Goal: Task Accomplishment & Management: Manage account settings

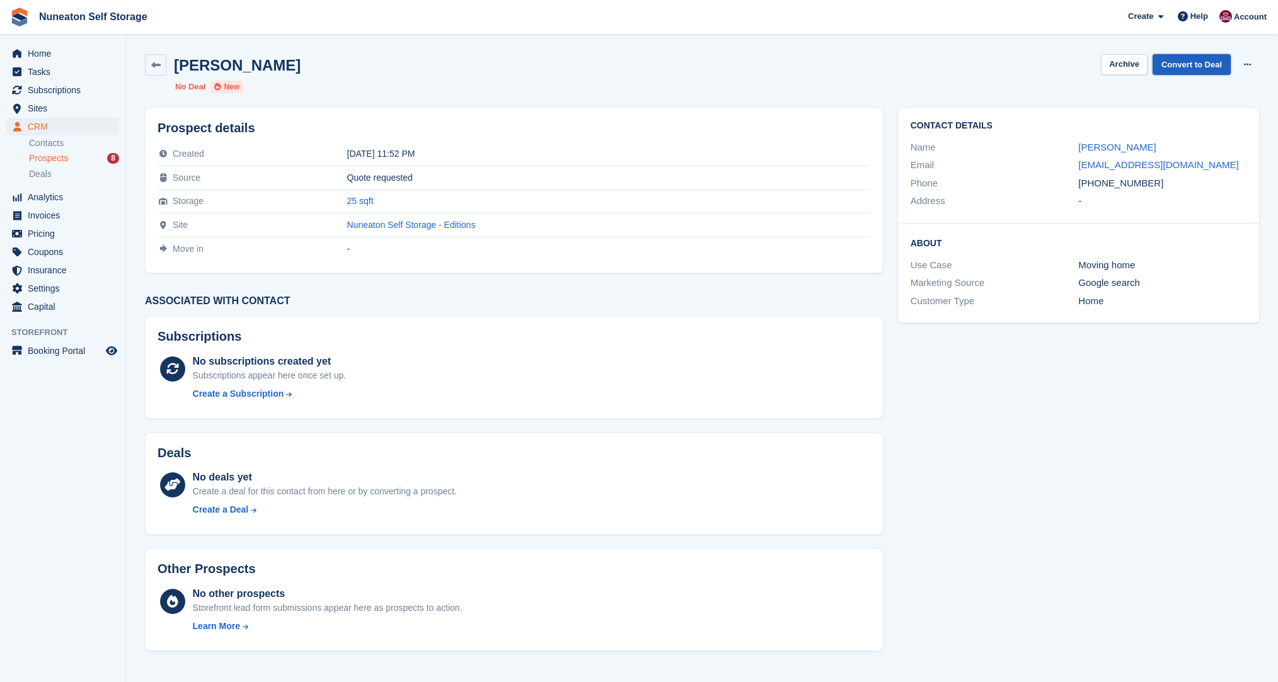
click at [1177, 67] on link "Convert to Deal" at bounding box center [1191, 64] width 78 height 21
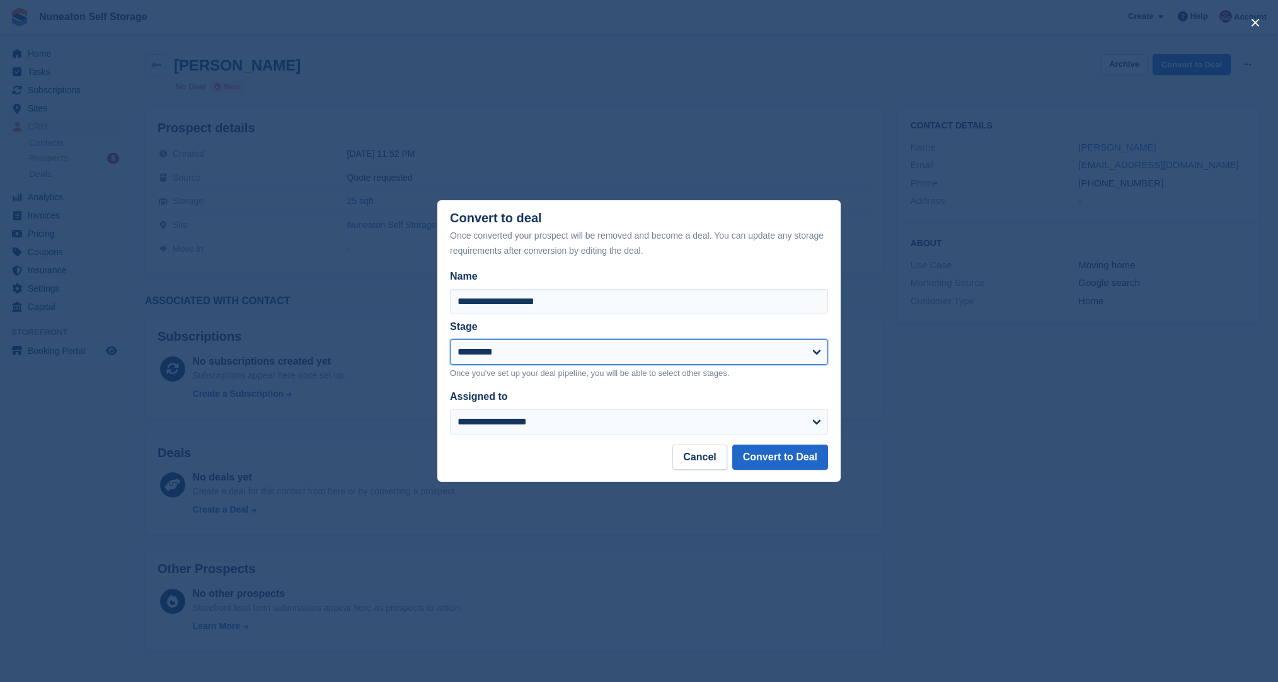
click at [559, 355] on select "*********" at bounding box center [639, 352] width 378 height 25
click at [561, 328] on div "Stage" at bounding box center [631, 326] width 363 height 15
drag, startPoint x: 552, startPoint y: 241, endPoint x: 649, endPoint y: 253, distance: 97.7
click at [649, 253] on div "Once converted your prospect will be removed and become a deal. You can update …" at bounding box center [639, 243] width 378 height 30
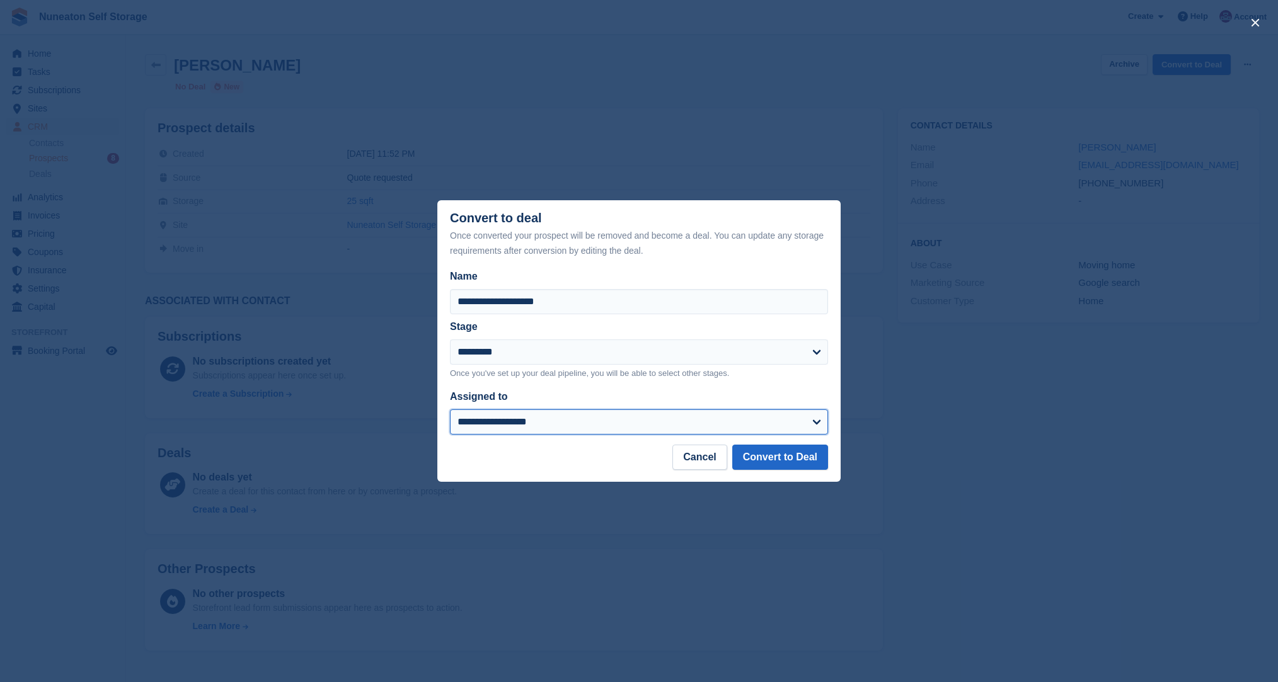
click at [613, 428] on select "**********" at bounding box center [639, 421] width 378 height 25
click at [614, 390] on form "**********" at bounding box center [639, 352] width 378 height 166
click at [690, 457] on button "Cancel" at bounding box center [699, 457] width 54 height 25
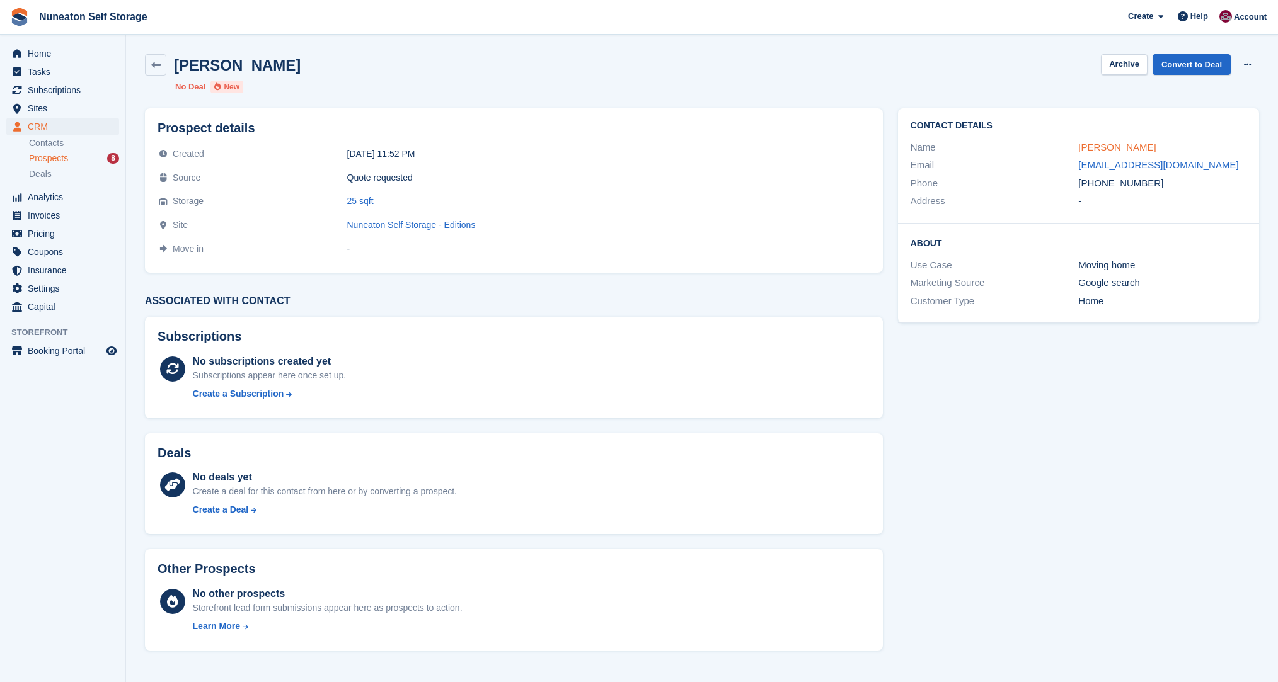
click at [1113, 152] on link "[PERSON_NAME]" at bounding box center [1116, 147] width 77 height 11
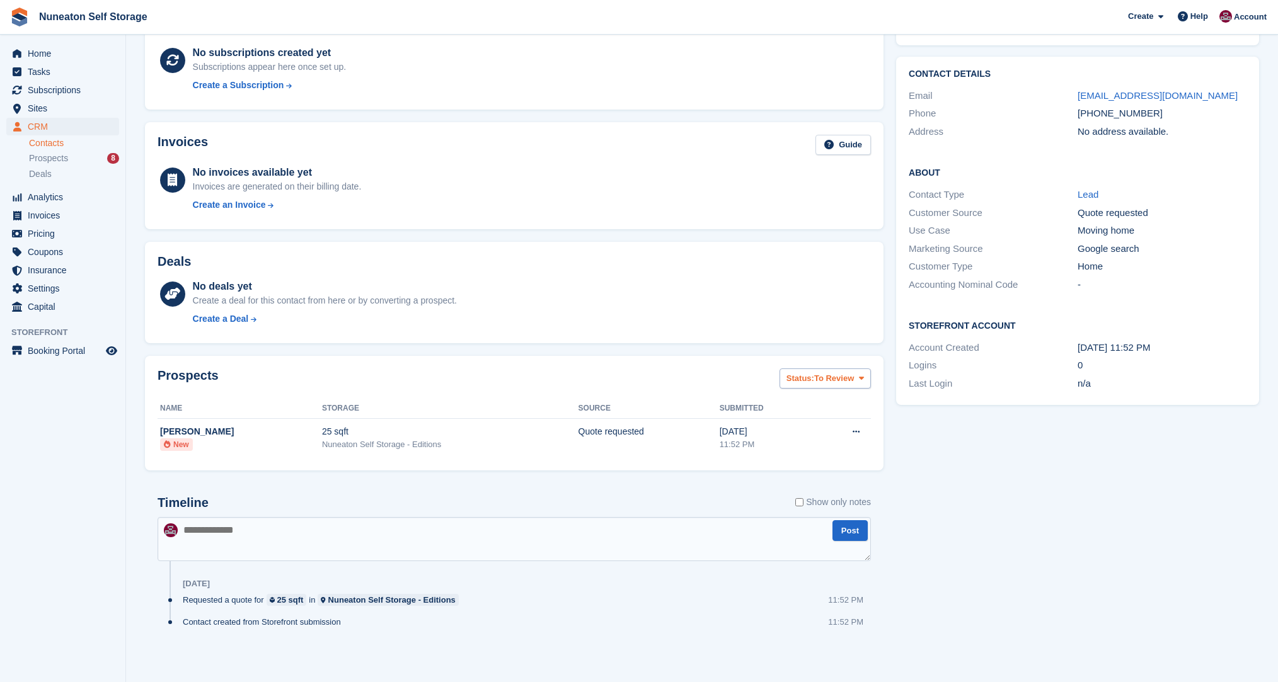
scroll to position [86, 0]
click at [857, 424] on button at bounding box center [855, 430] width 23 height 19
click at [888, 432] on div "Prospects Status: To Review All Archived To Review Name Storage Source Submitte…" at bounding box center [514, 411] width 751 height 127
click at [847, 367] on button "Status: To Review" at bounding box center [824, 377] width 91 height 21
click at [887, 334] on div "Deals No deals yet Create a deal for this contact from here or by converting a …" at bounding box center [514, 291] width 751 height 114
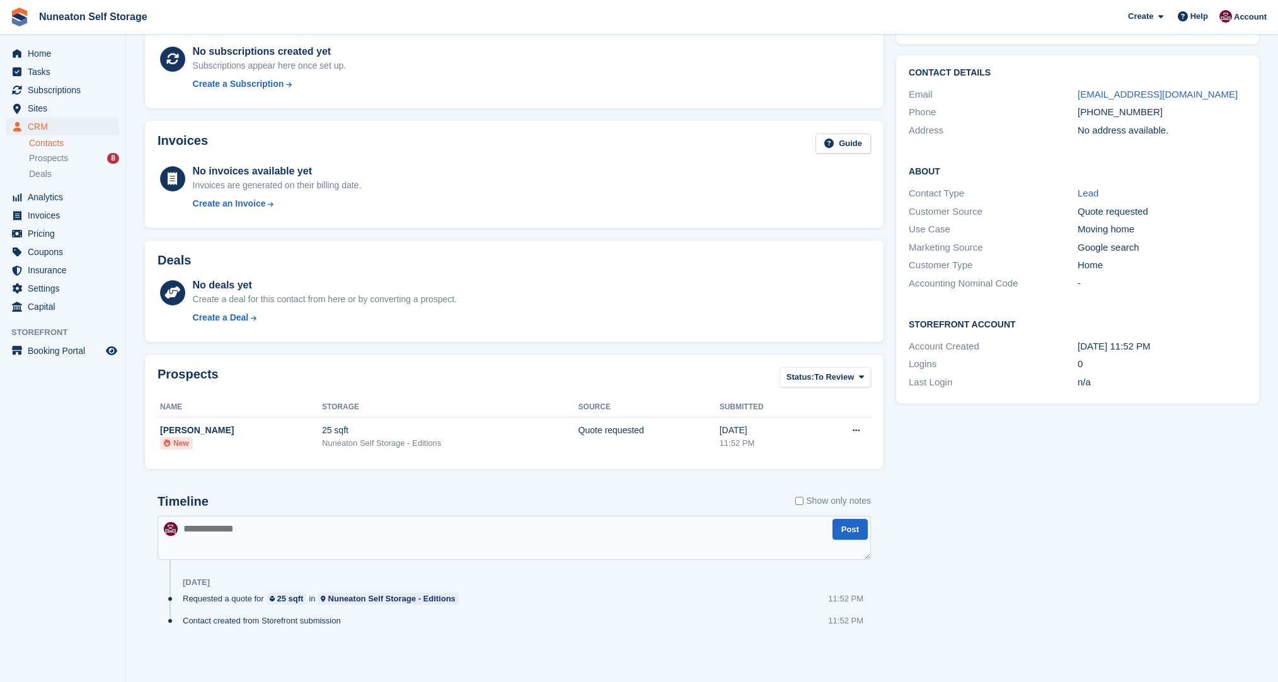
click at [887, 334] on div "Deals No deals yet Create a deal for this contact from here or by converting a …" at bounding box center [514, 291] width 751 height 114
click at [637, 547] on textarea at bounding box center [513, 538] width 713 height 44
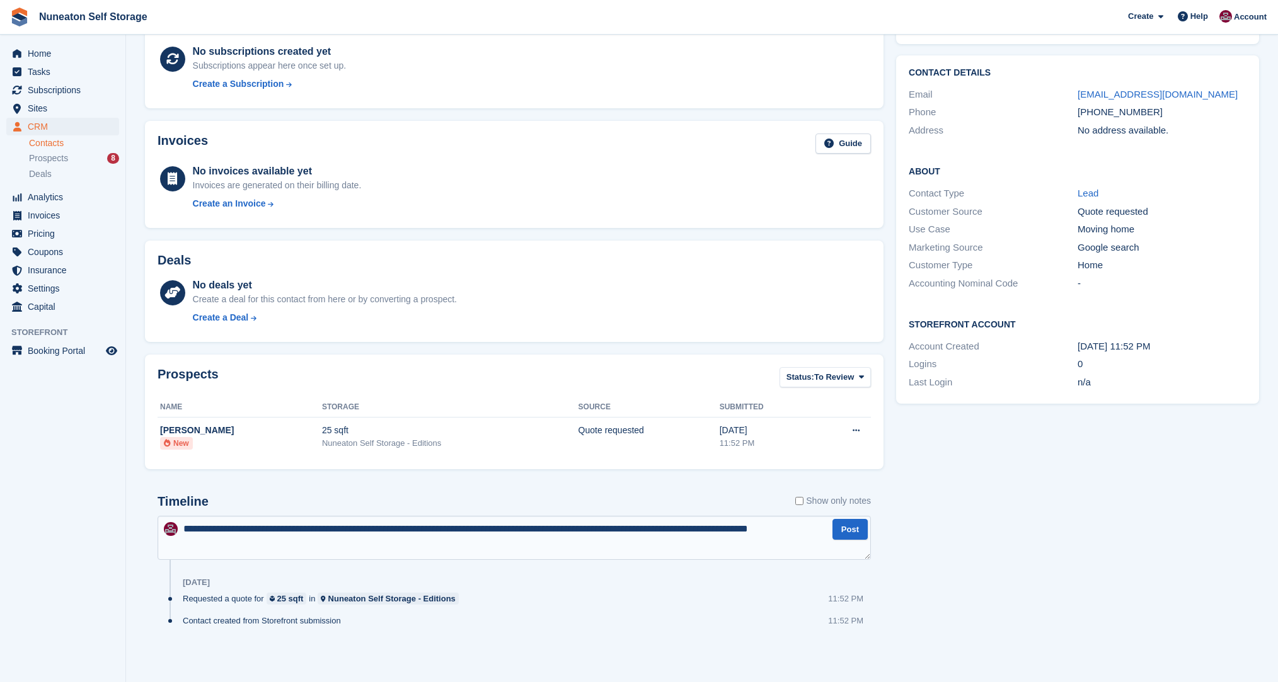
click at [214, 527] on textarea "**********" at bounding box center [513, 538] width 713 height 44
type textarea "**********"
click at [849, 531] on button "Post" at bounding box center [849, 529] width 35 height 21
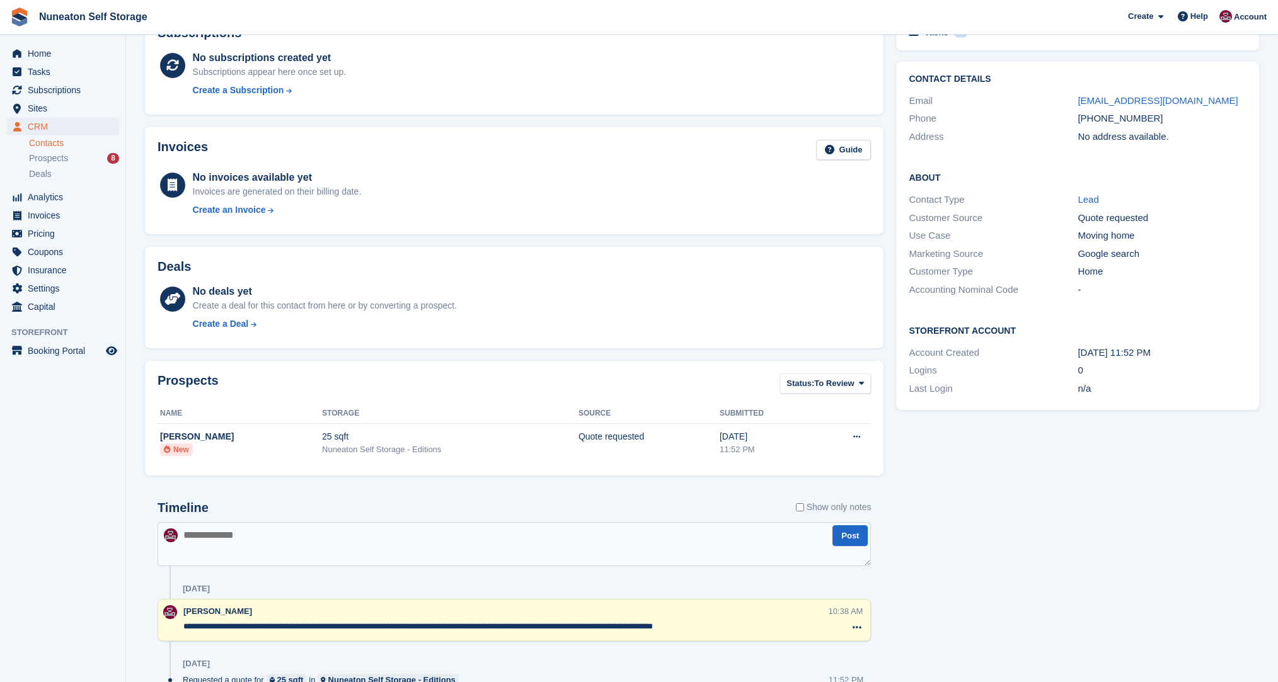
scroll to position [0, 0]
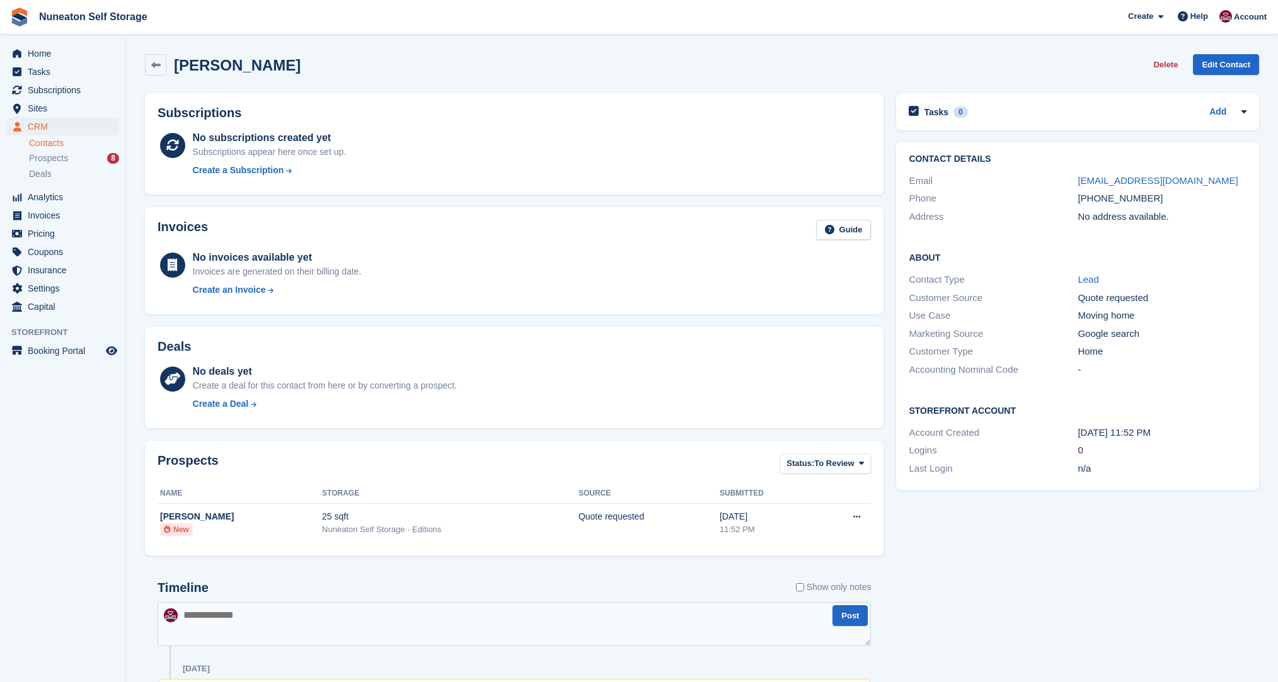
click at [886, 352] on div "Deals No deals yet Create a deal for this contact from here or by converting a …" at bounding box center [514, 378] width 751 height 114
click at [1202, 17] on span "Help" at bounding box center [1199, 16] width 18 height 13
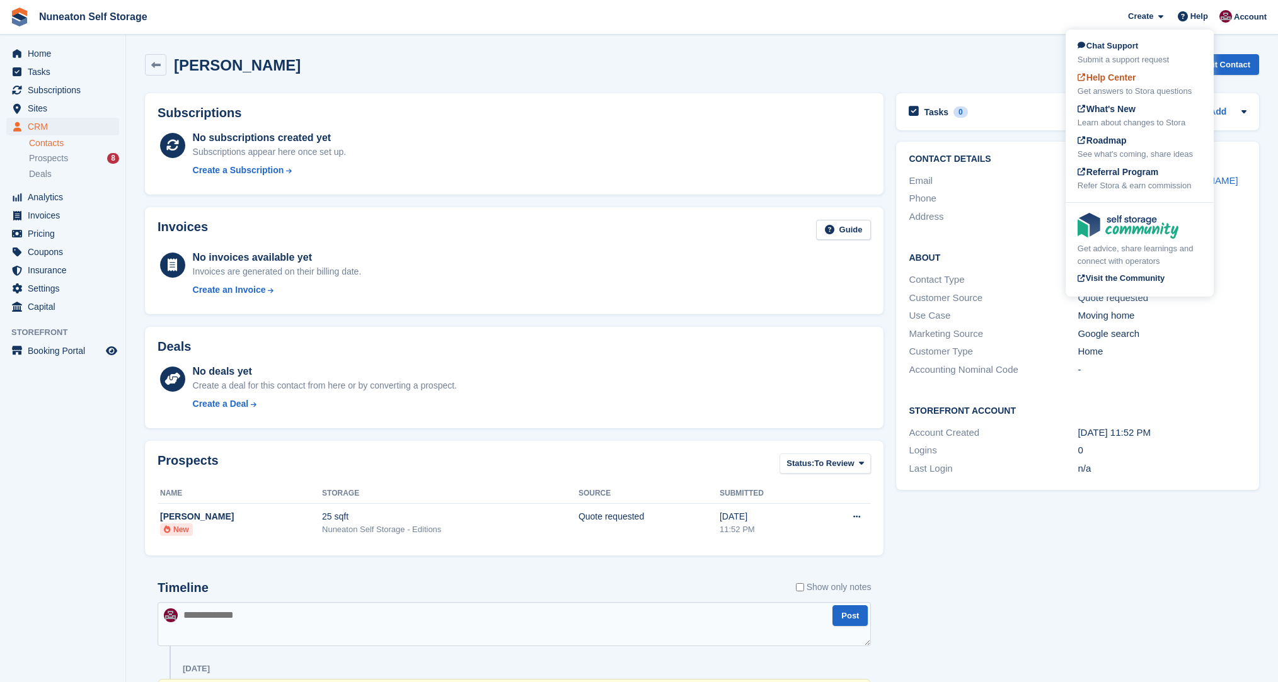
click at [1112, 78] on span "Help Center" at bounding box center [1106, 77] width 59 height 10
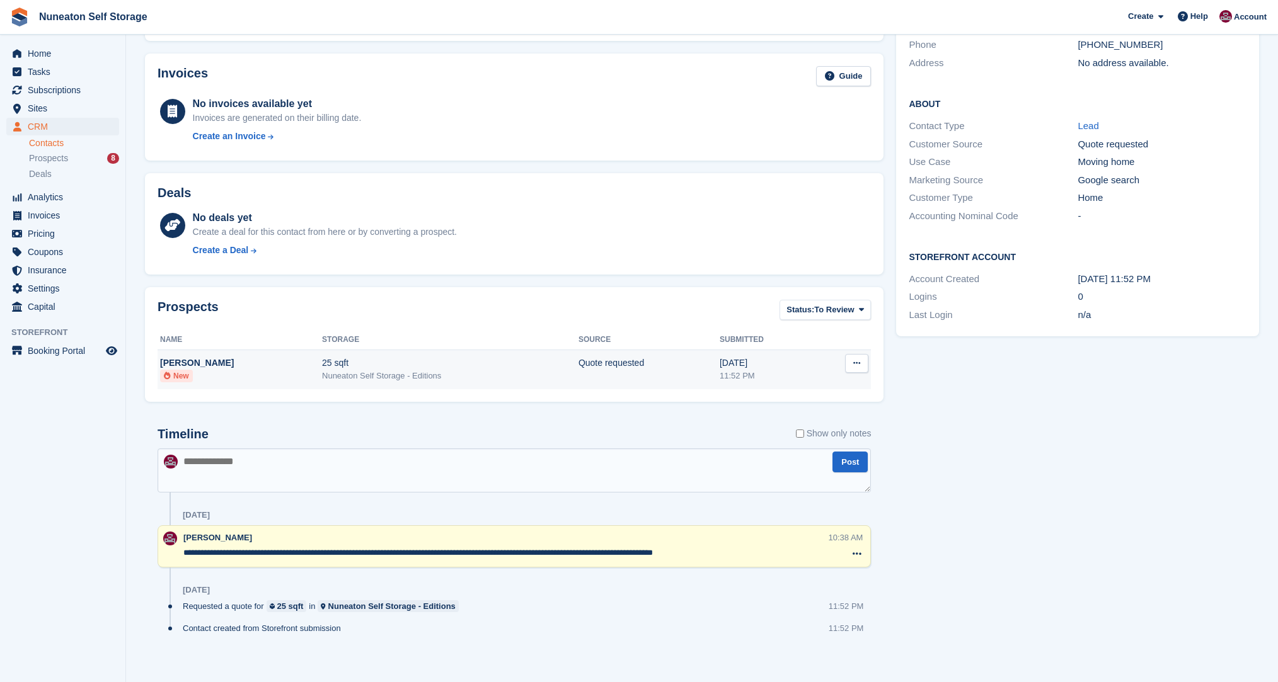
scroll to position [161, 0]
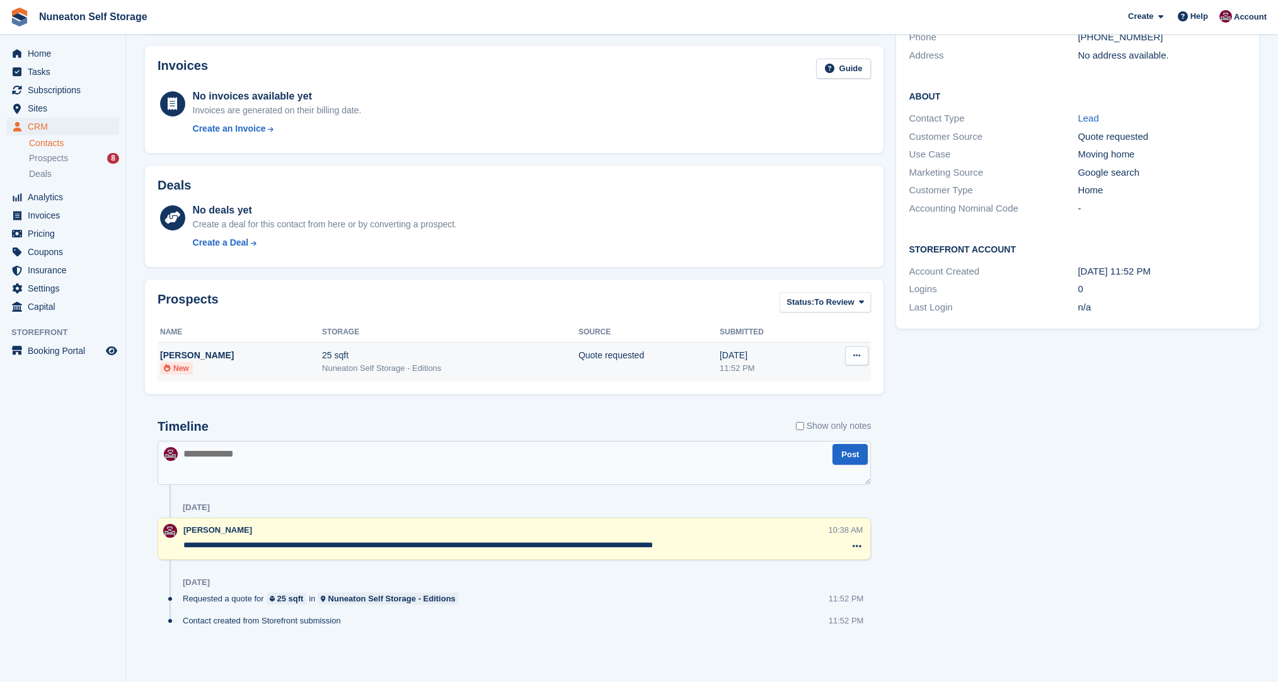
click at [850, 355] on button at bounding box center [856, 355] width 23 height 19
drag, startPoint x: 804, startPoint y: 381, endPoint x: 794, endPoint y: 379, distance: 10.9
click at [804, 381] on p "Convert to Deal" at bounding box center [808, 380] width 110 height 16
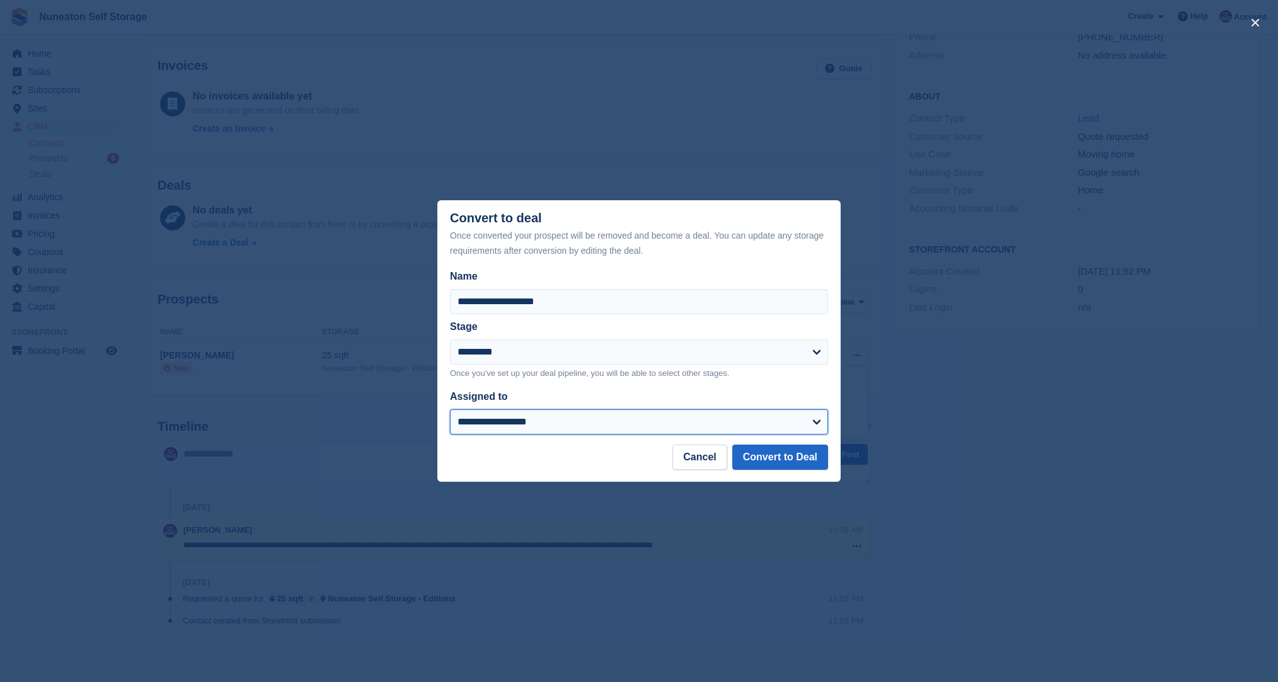
click at [534, 423] on select "**********" at bounding box center [639, 421] width 378 height 25
select select "****"
click at [450, 411] on select "**********" at bounding box center [639, 421] width 378 height 25
click at [781, 460] on button "Convert to Deal" at bounding box center [780, 457] width 96 height 25
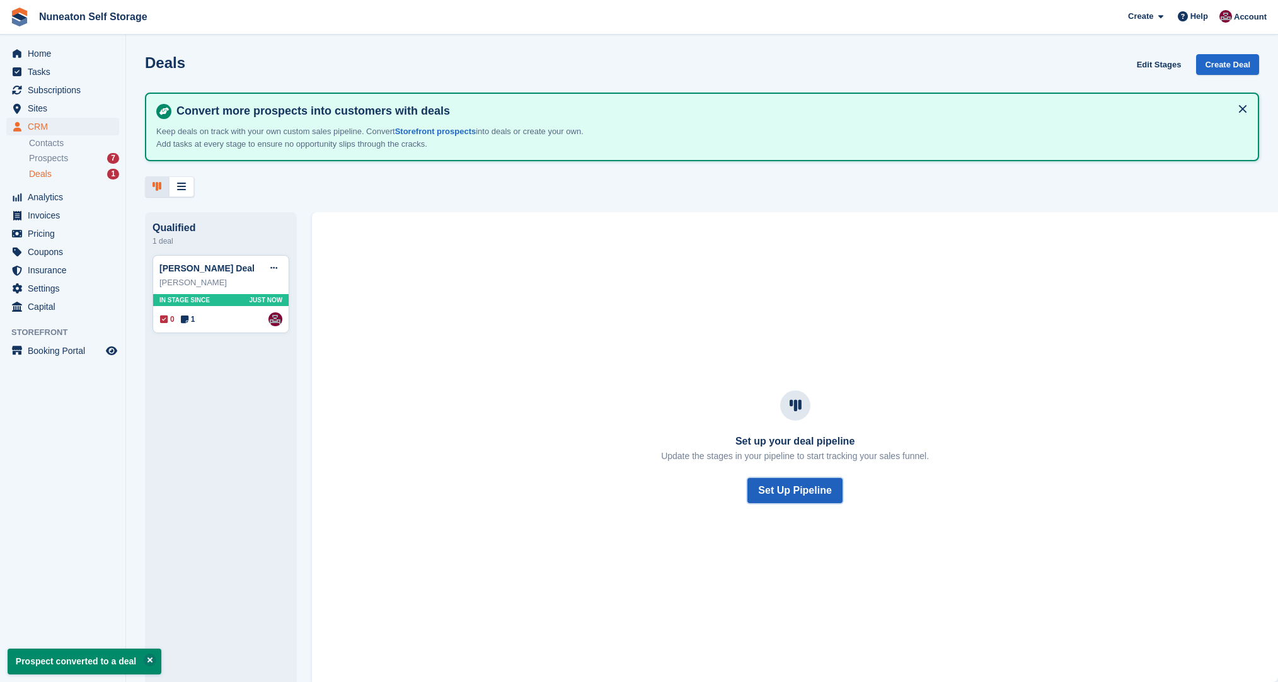
click at [814, 494] on button "Set Up Pipeline" at bounding box center [794, 490] width 94 height 25
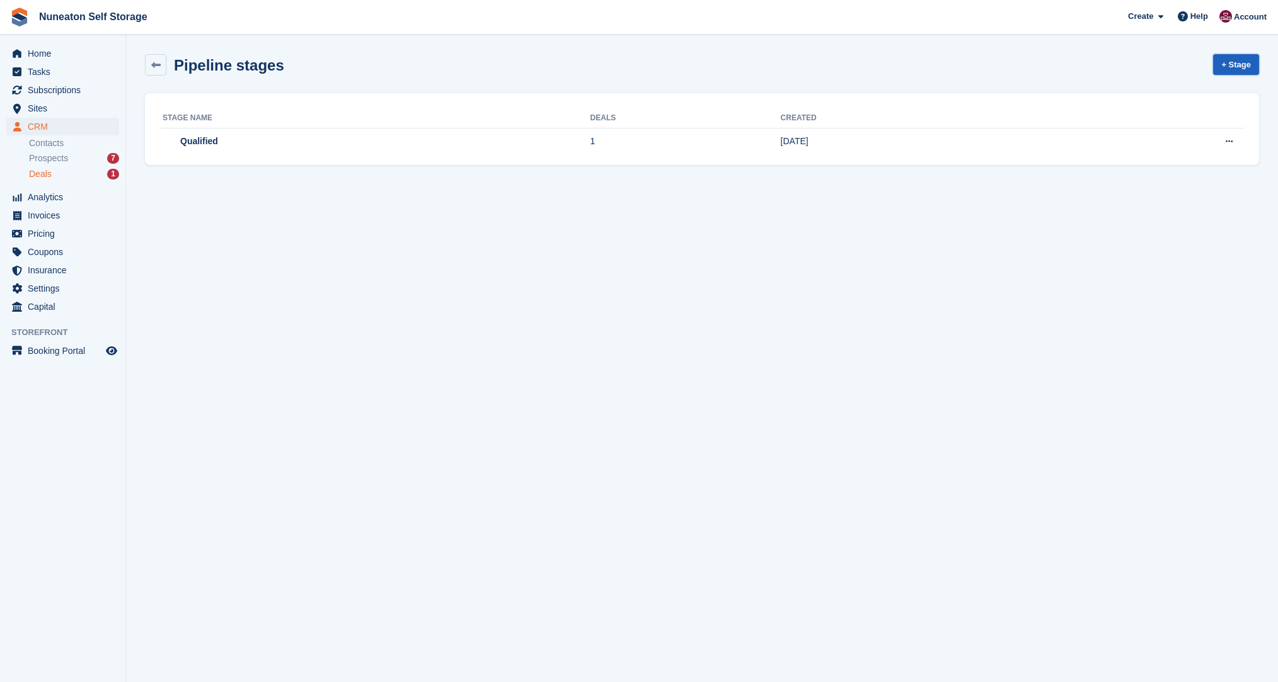
click at [1228, 69] on link "+ Stage" at bounding box center [1236, 64] width 46 height 21
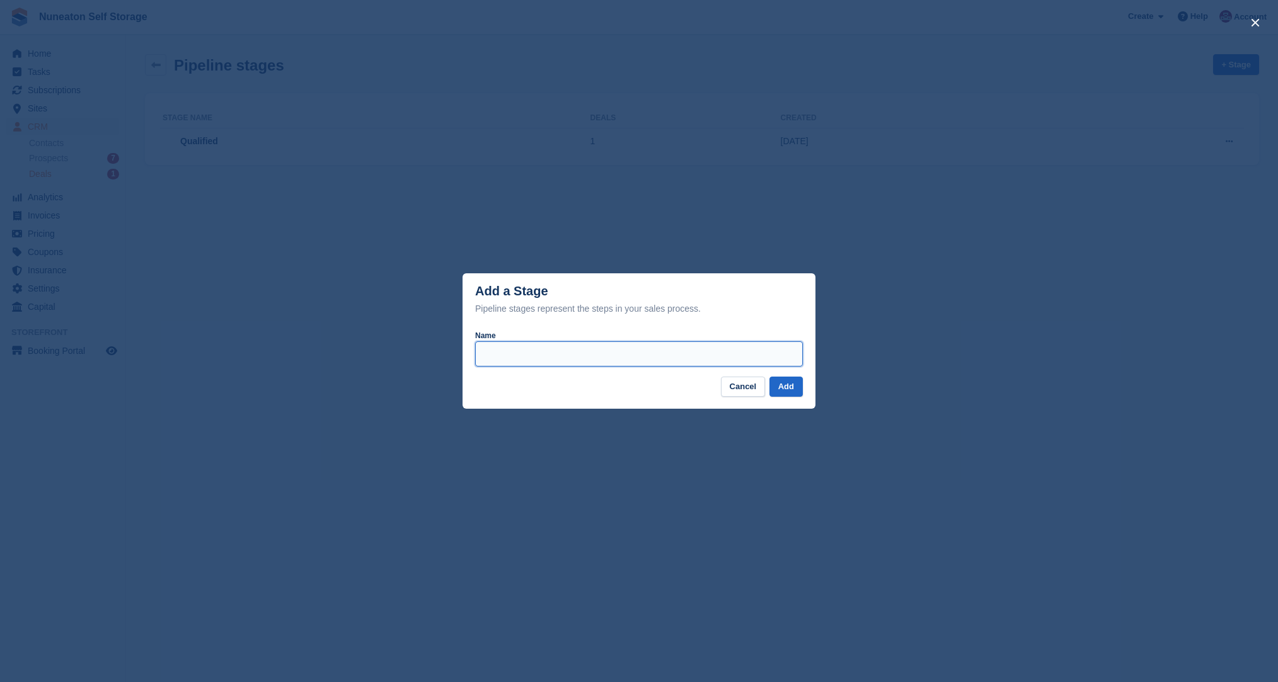
click at [645, 356] on input "Name" at bounding box center [639, 353] width 328 height 25
click at [736, 398] on footer "Cancel Add" at bounding box center [638, 393] width 353 height 33
click at [738, 393] on button "Cancel" at bounding box center [743, 387] width 45 height 21
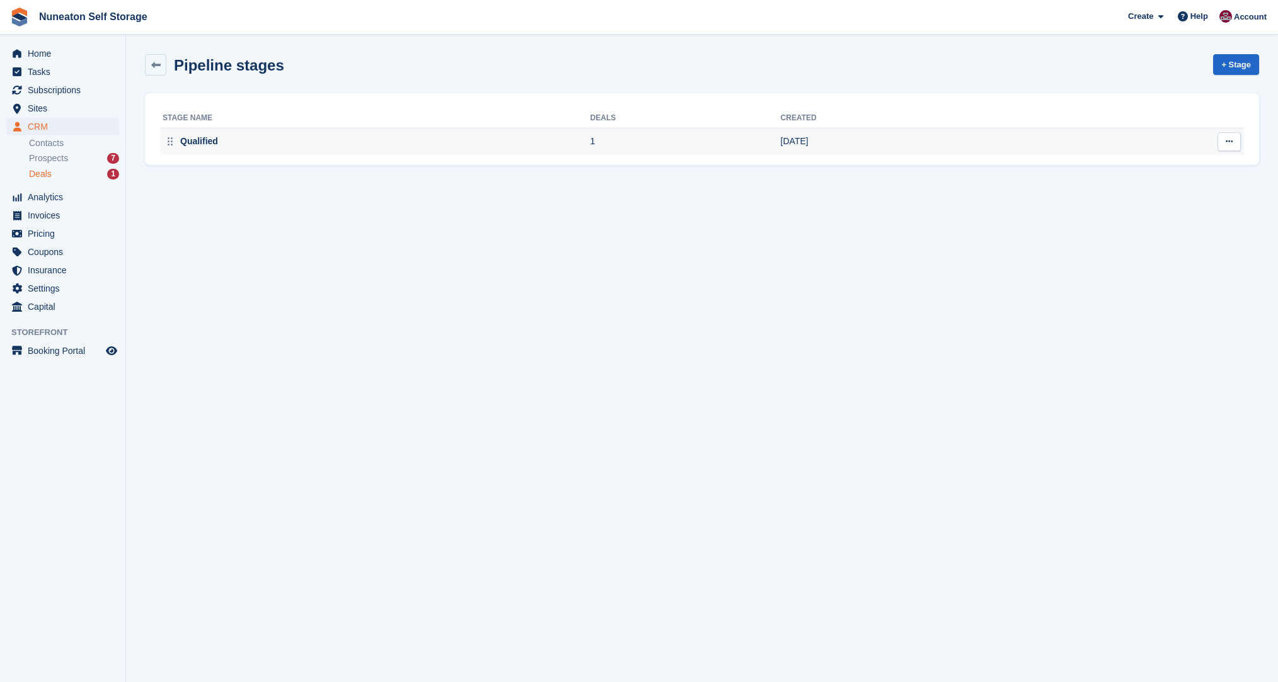
click at [171, 142] on circle at bounding box center [172, 141] width 2 height 2
click at [309, 185] on section "Pipeline stages + Stage Stage name Deals Created Qualified 1 [DATE]" at bounding box center [702, 341] width 1152 height 682
click at [1246, 59] on link "+ Stage" at bounding box center [1236, 64] width 46 height 21
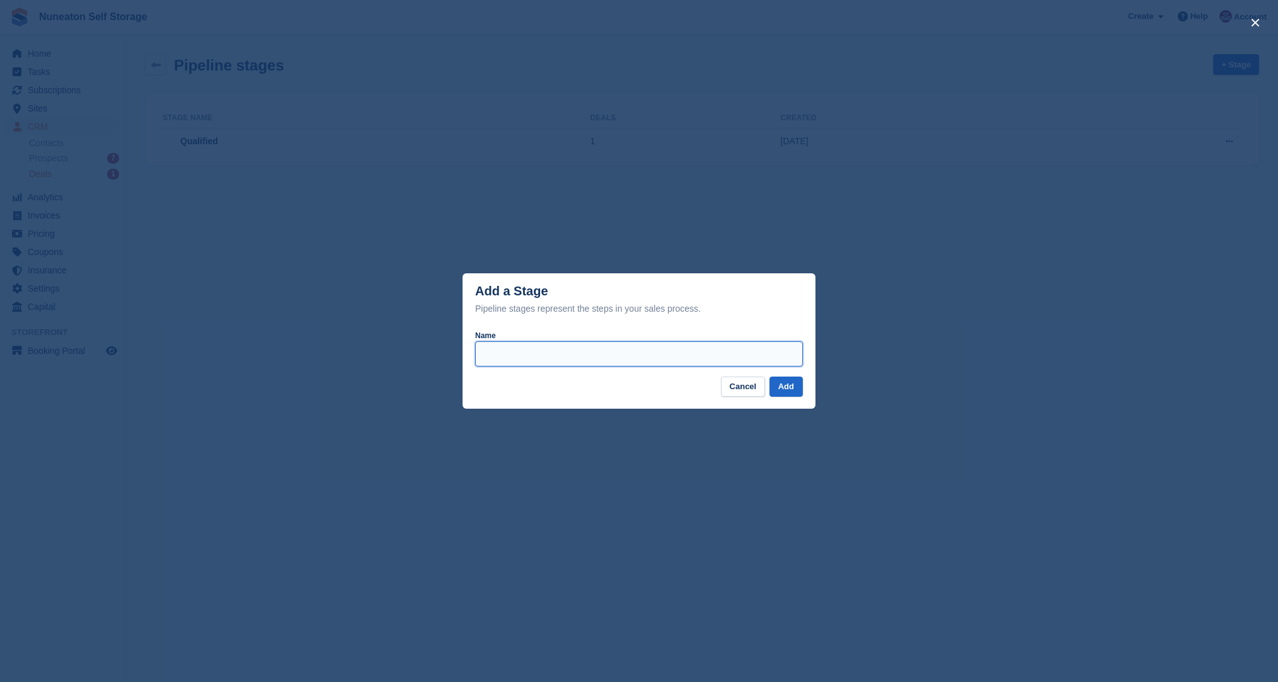
click at [648, 352] on input "Name" at bounding box center [639, 353] width 328 height 25
type input "**********"
click at [783, 379] on button "Add" at bounding box center [785, 387] width 33 height 21
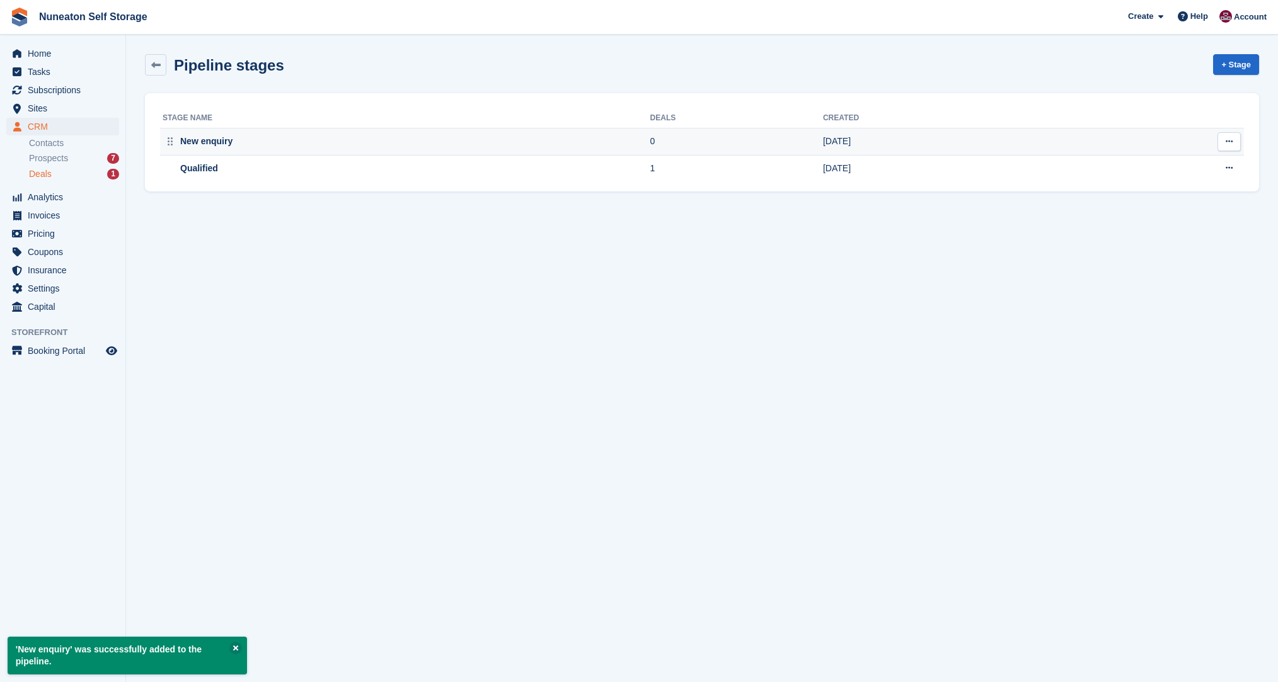
click at [1238, 144] on button at bounding box center [1228, 141] width 23 height 19
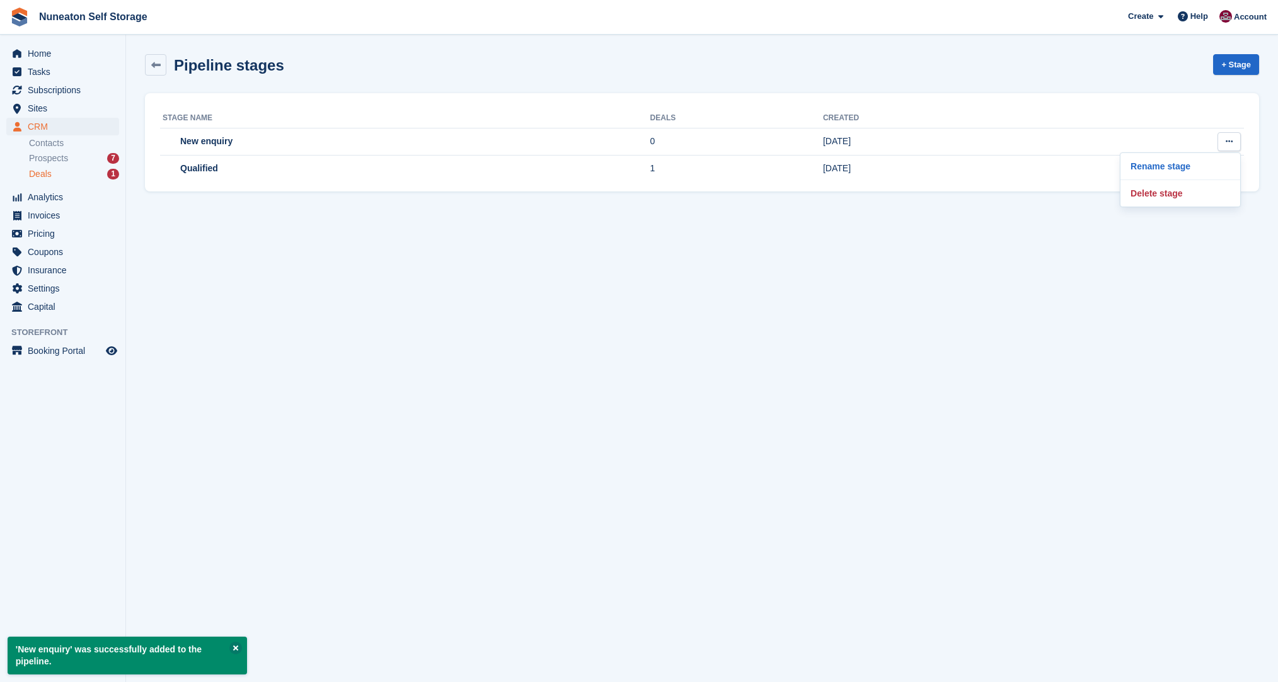
click at [1075, 232] on section "'New enquiry' was successfully added to the pipeline. Pipeline stages + Stage S…" at bounding box center [702, 341] width 1152 height 682
click at [1234, 64] on link "+ Stage" at bounding box center [1236, 64] width 46 height 21
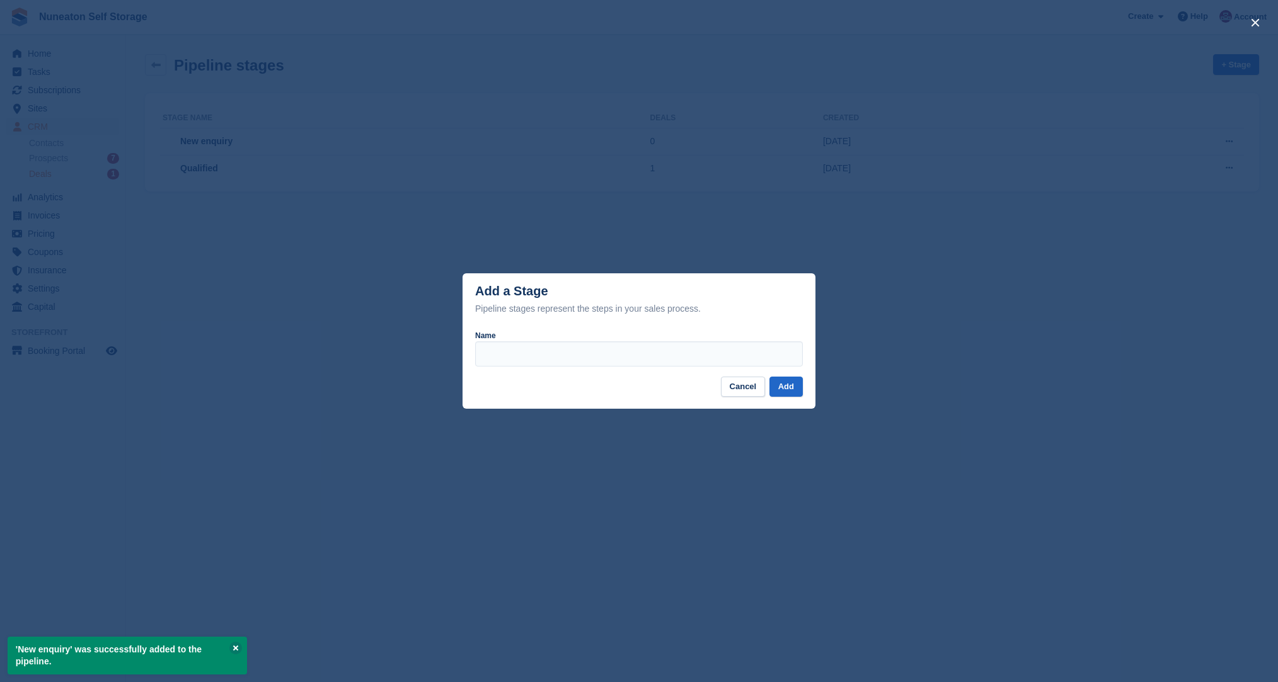
click at [762, 401] on footer "Cancel Add" at bounding box center [638, 393] width 353 height 33
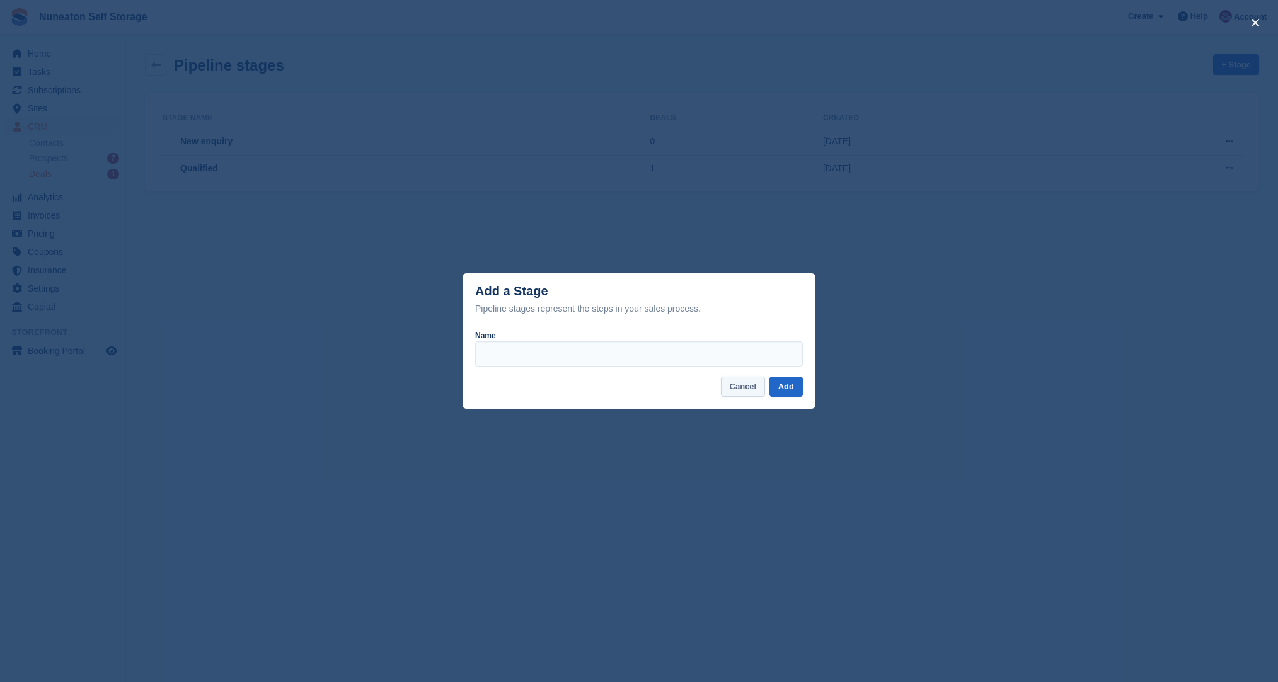
click at [757, 386] on button "Cancel" at bounding box center [743, 387] width 45 height 21
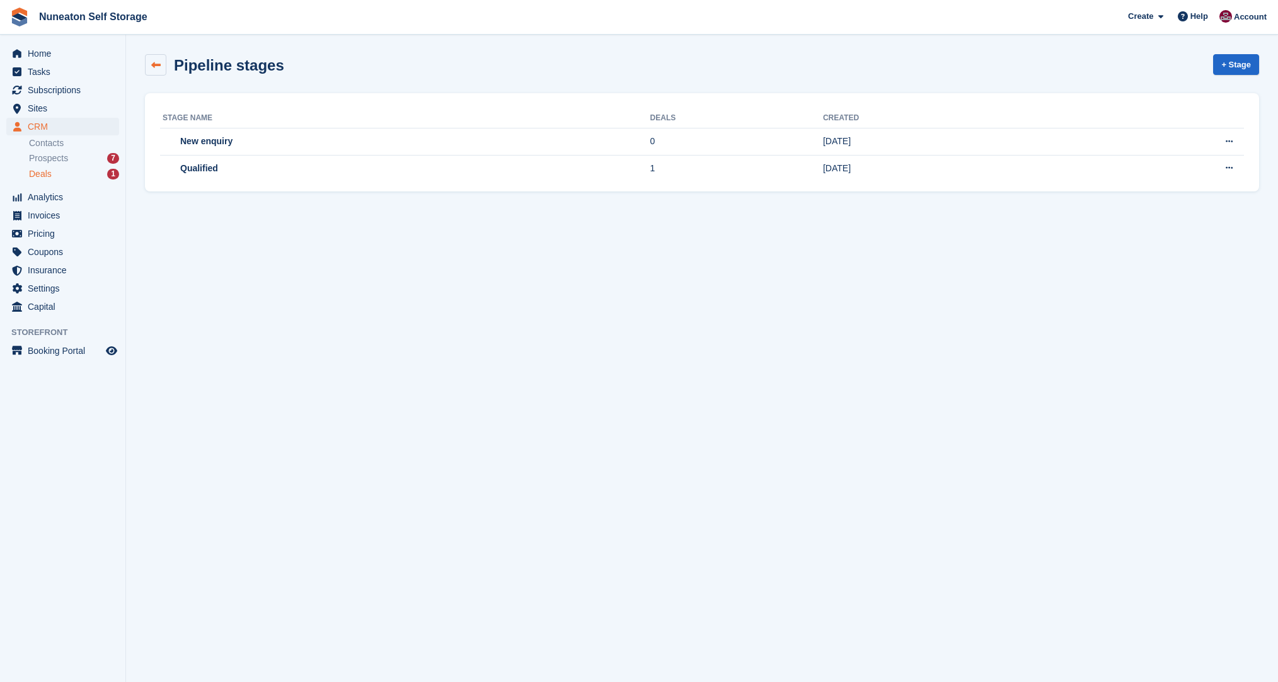
click at [149, 66] on link at bounding box center [155, 64] width 21 height 21
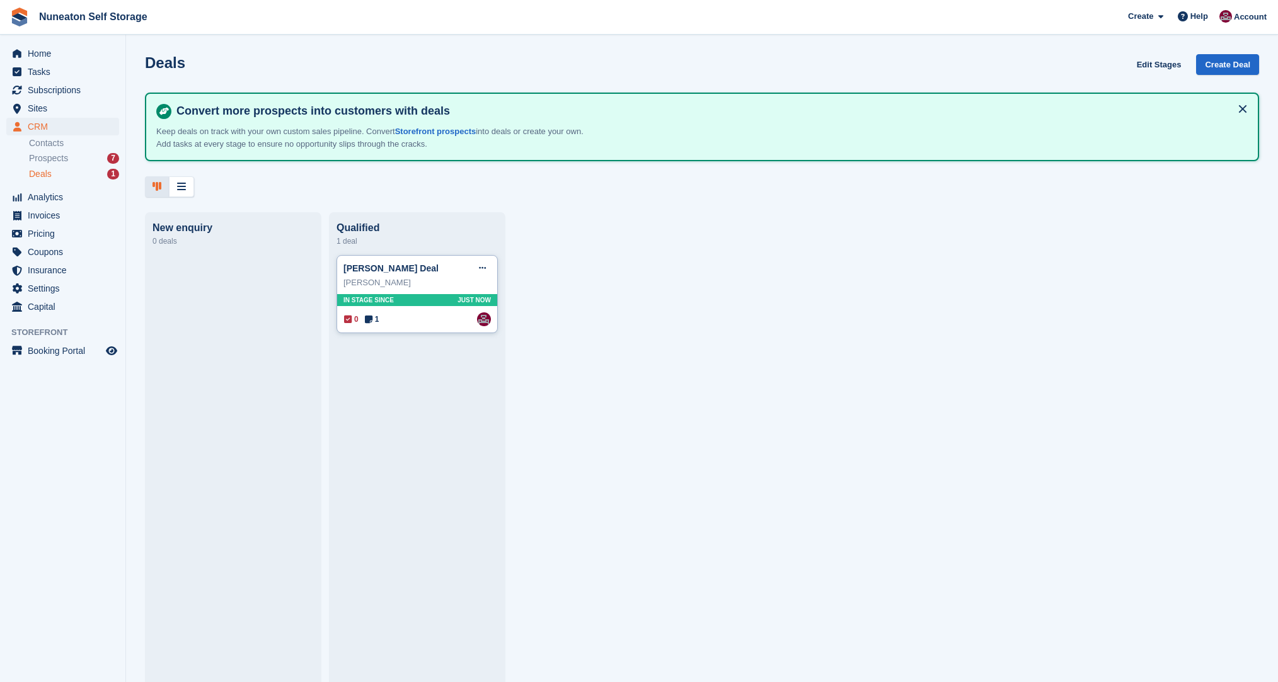
click at [413, 283] on div "[PERSON_NAME]" at bounding box center [416, 283] width 147 height 13
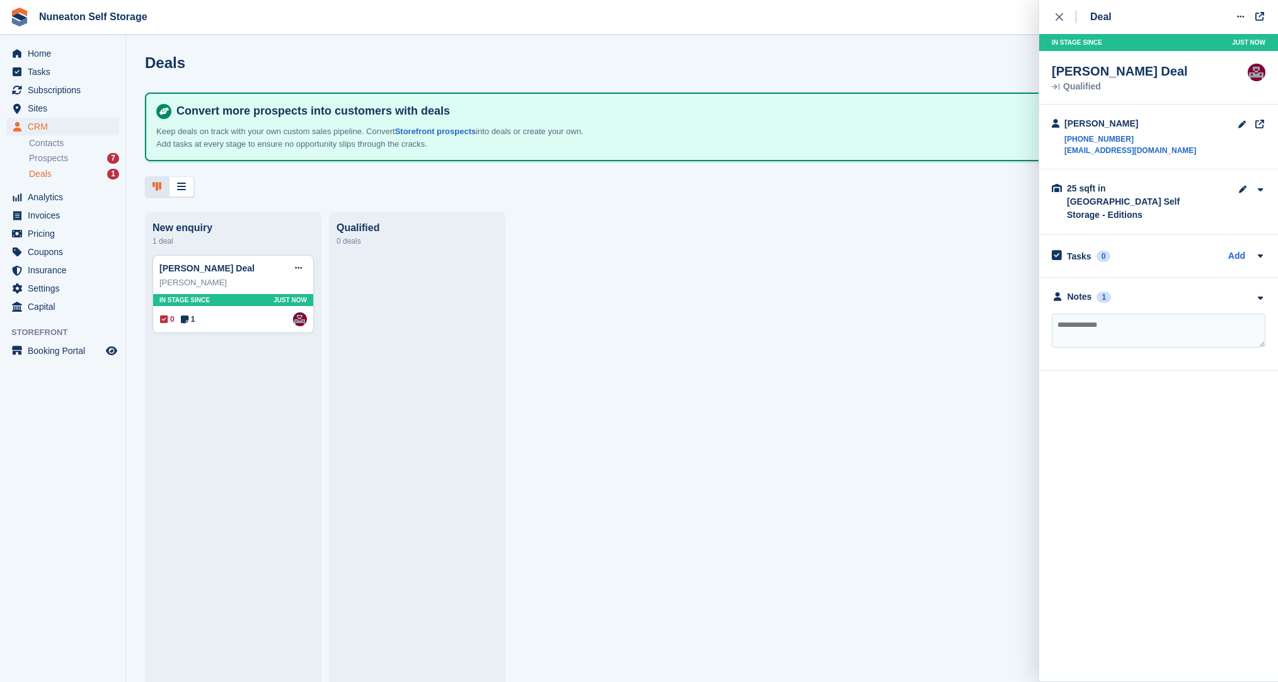
click at [368, 293] on div at bounding box center [416, 464] width 161 height 418
click at [1258, 294] on icon "button" at bounding box center [1259, 298] width 11 height 8
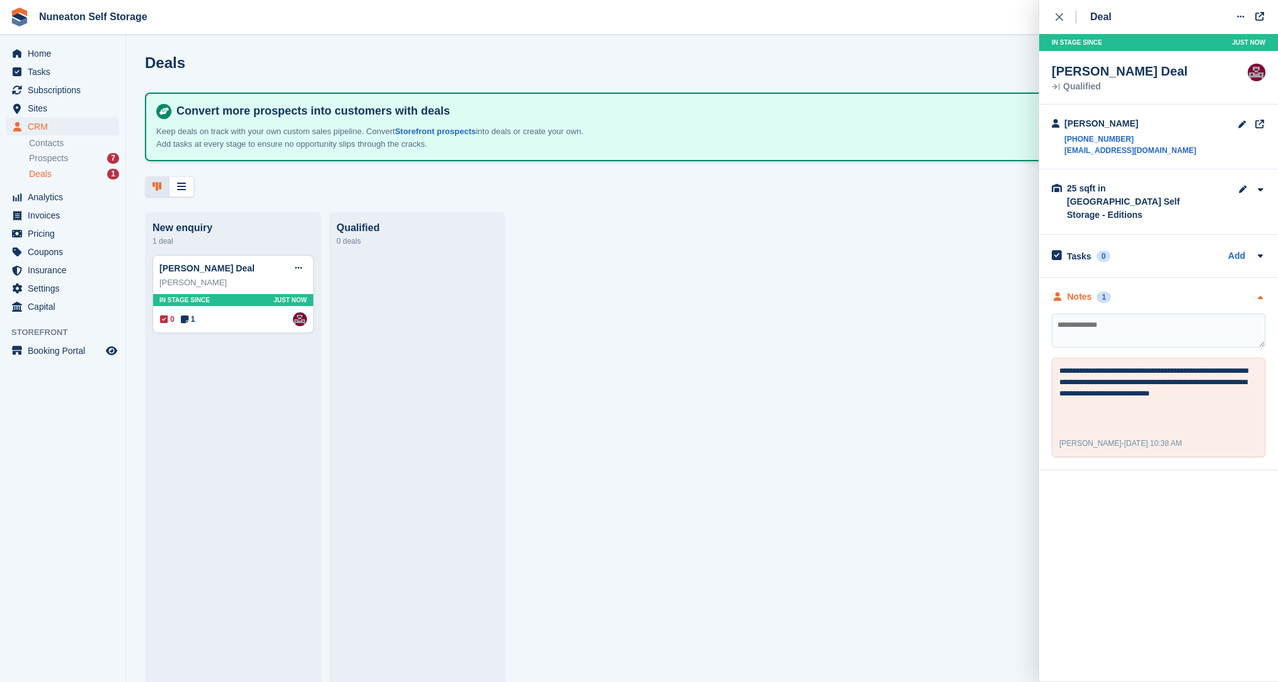
click at [1258, 294] on icon "button" at bounding box center [1259, 298] width 11 height 8
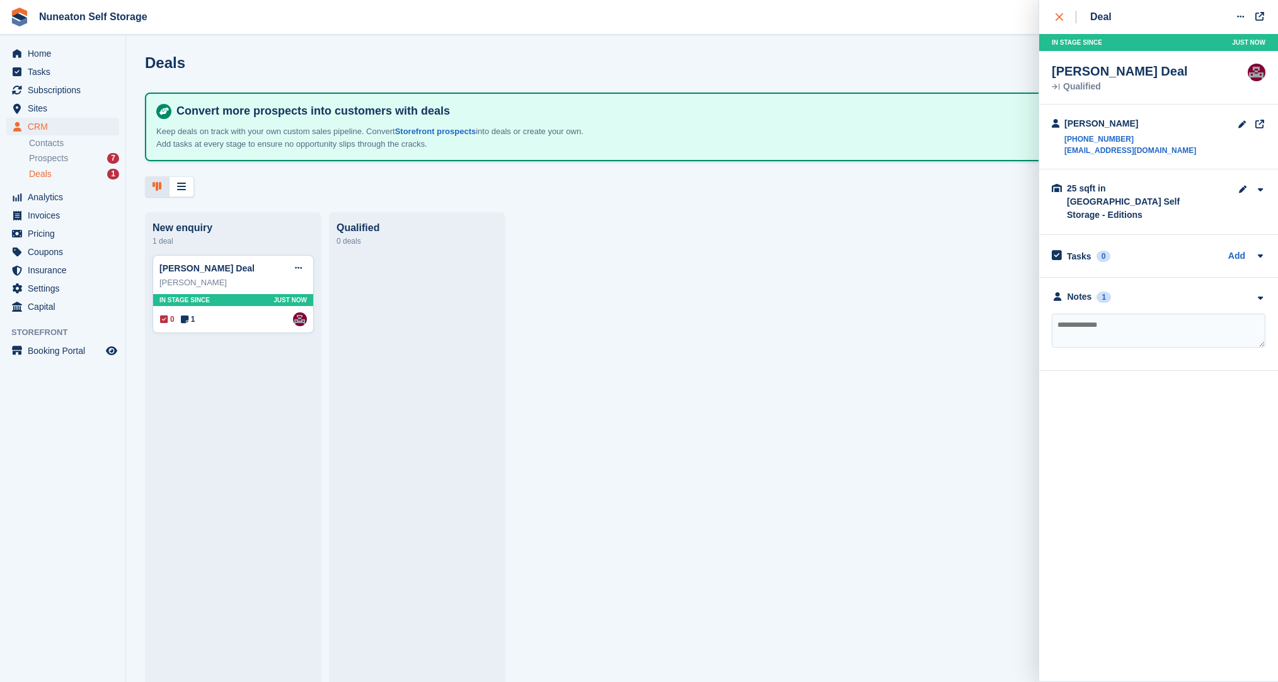
click at [1056, 13] on div "close" at bounding box center [1065, 17] width 21 height 13
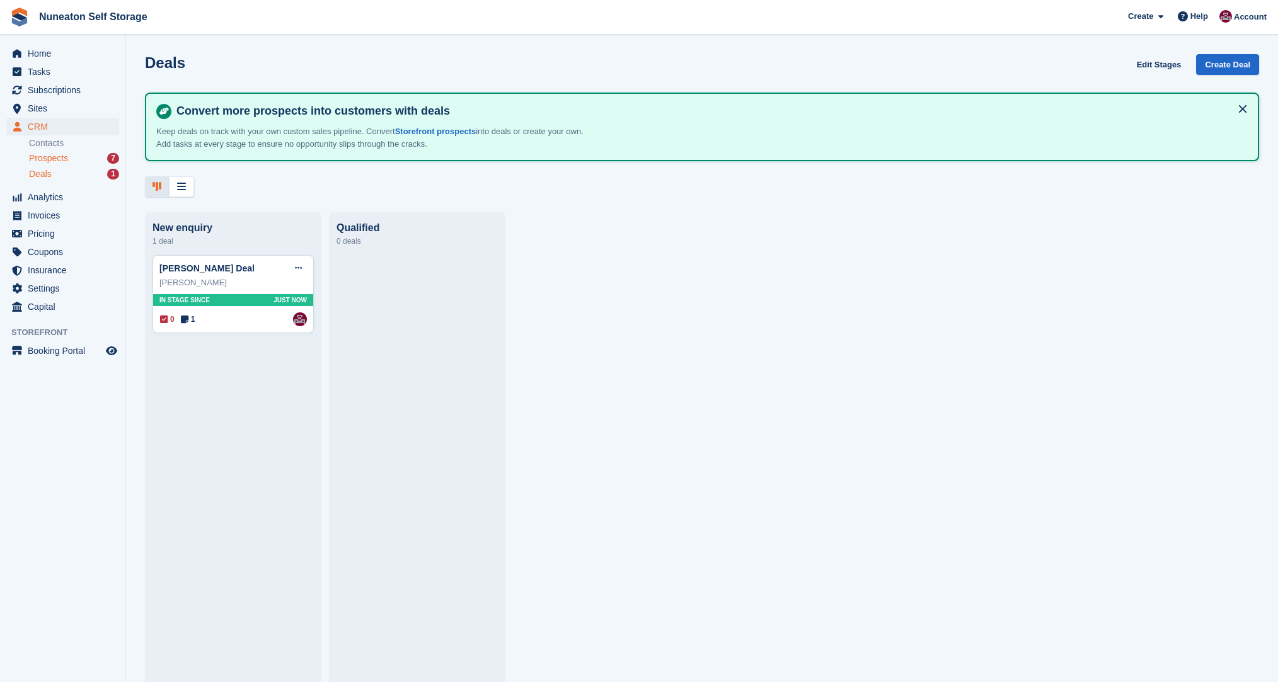
click at [52, 163] on span "Prospects" at bounding box center [48, 158] width 39 height 12
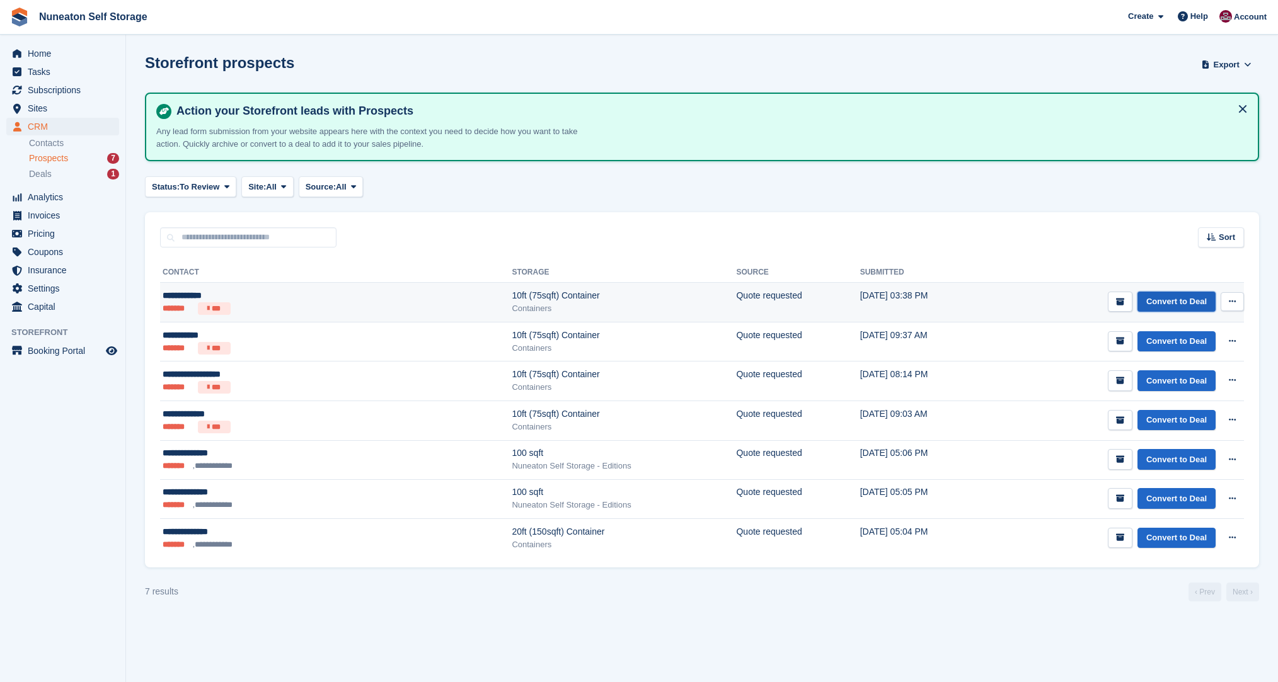
click at [1197, 299] on link "Convert to Deal" at bounding box center [1176, 302] width 78 height 21
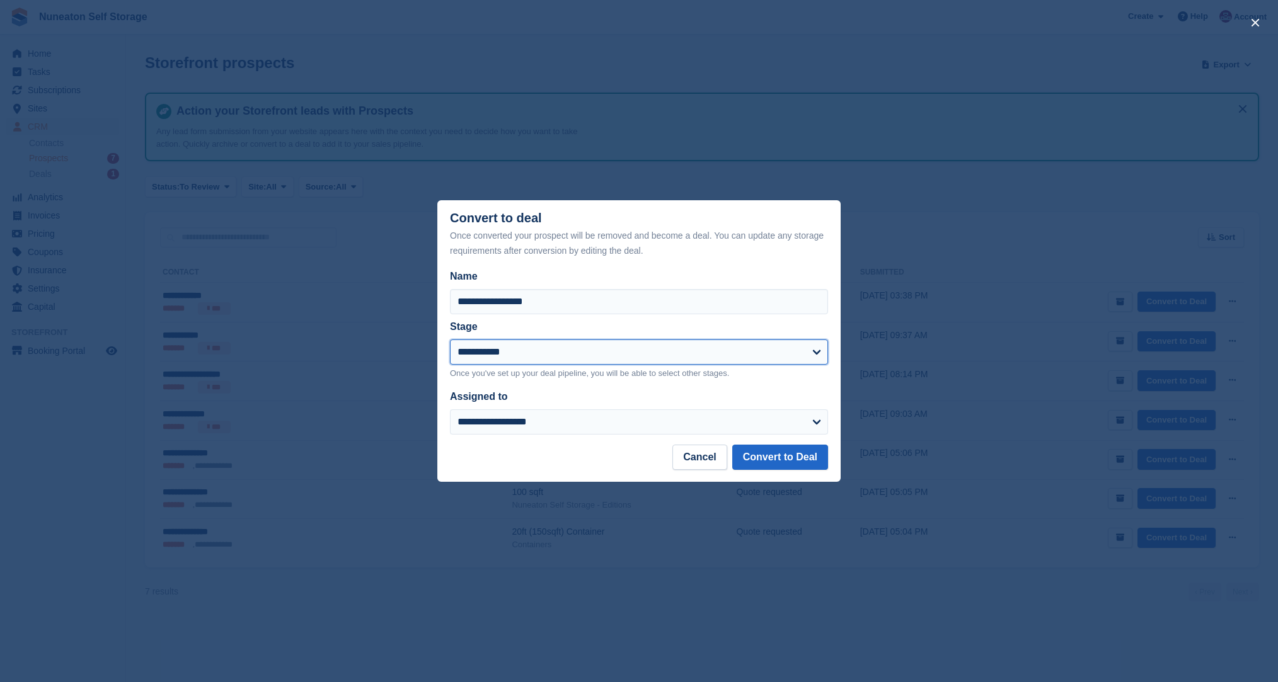
click at [615, 358] on select "**********" at bounding box center [639, 352] width 378 height 25
click at [450, 340] on select "**********" at bounding box center [639, 352] width 378 height 25
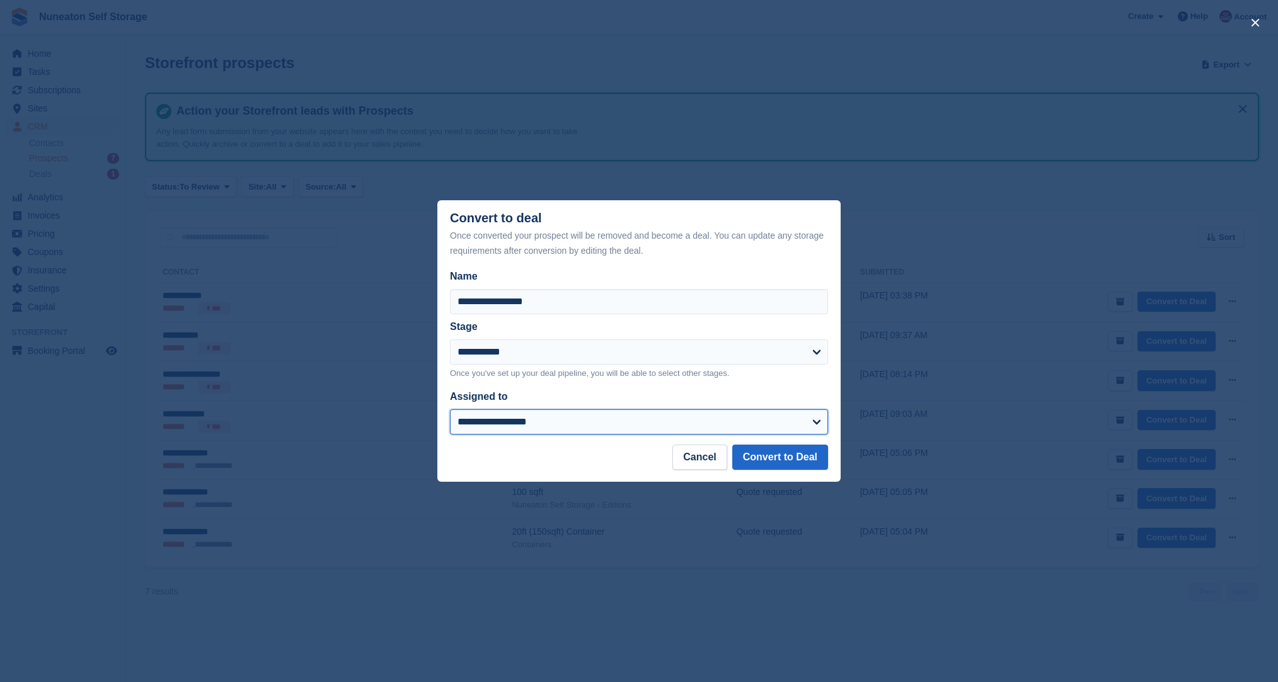
click at [596, 416] on select "**********" at bounding box center [639, 421] width 378 height 25
select select "****"
click at [450, 411] on select "**********" at bounding box center [639, 421] width 378 height 25
click at [751, 460] on button "Convert to Deal" at bounding box center [780, 457] width 96 height 25
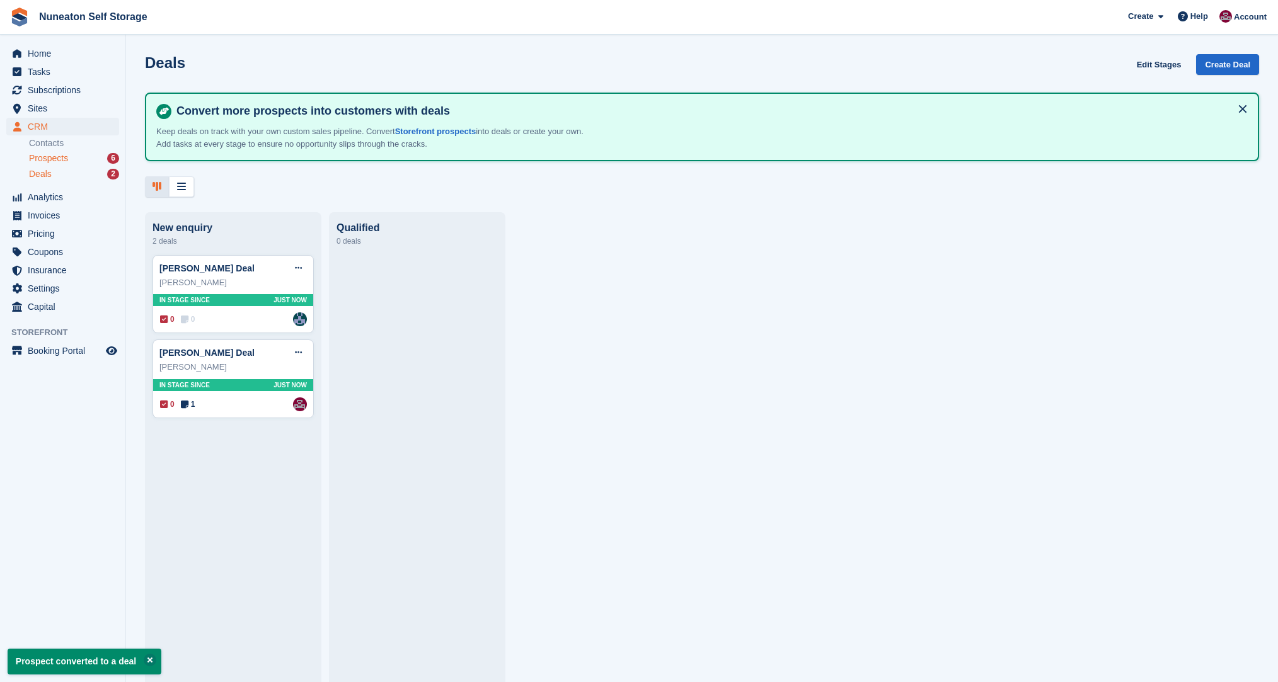
click at [62, 157] on span "Prospects" at bounding box center [48, 158] width 39 height 12
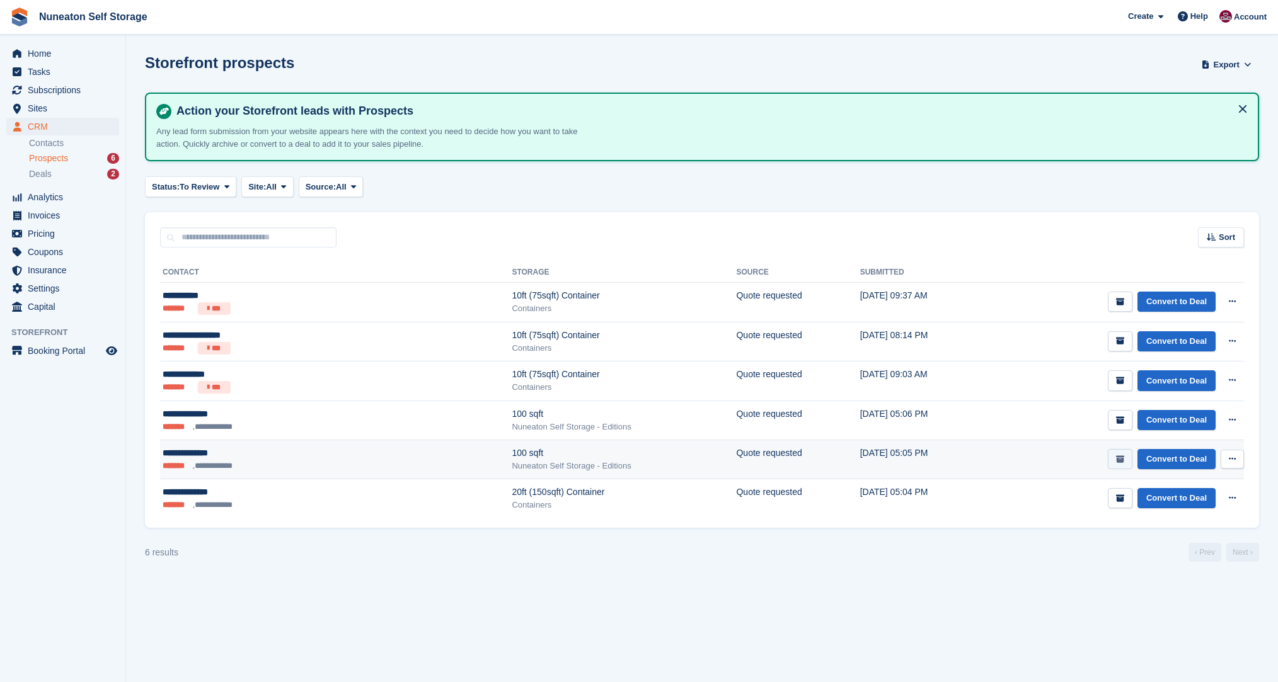
click at [1119, 463] on icon "submit" at bounding box center [1120, 459] width 8 height 8
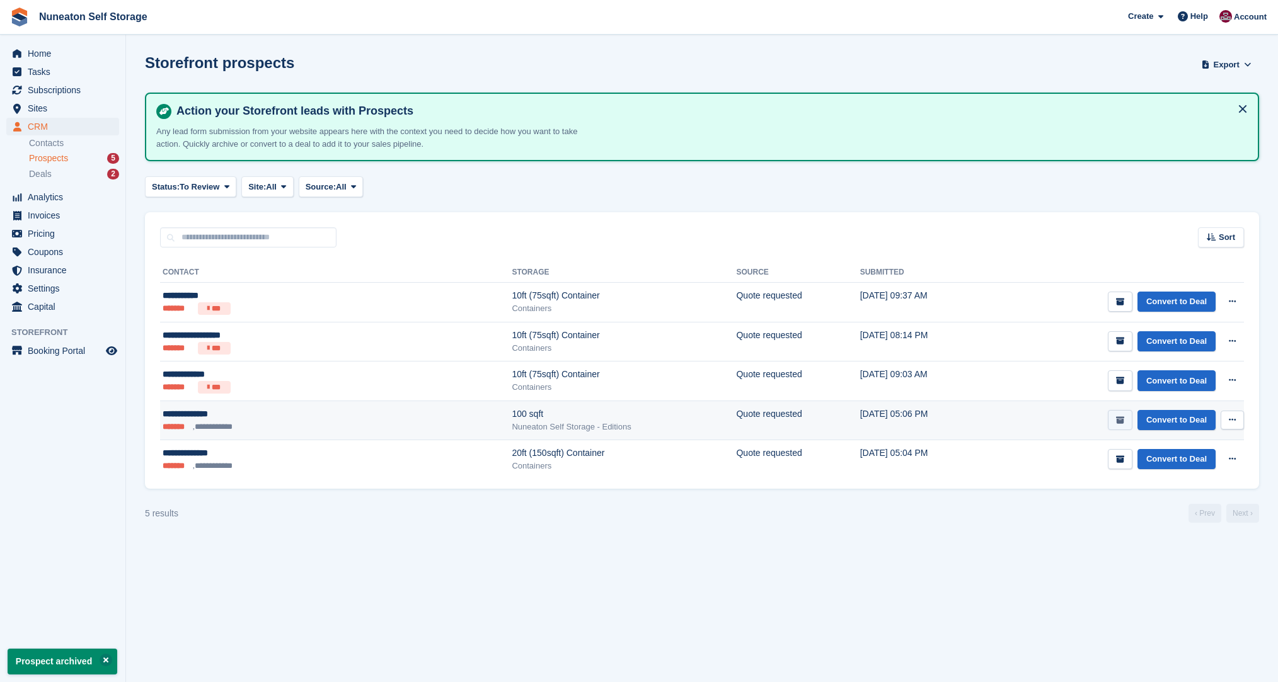
click at [1126, 421] on button "submit" at bounding box center [1119, 420] width 25 height 21
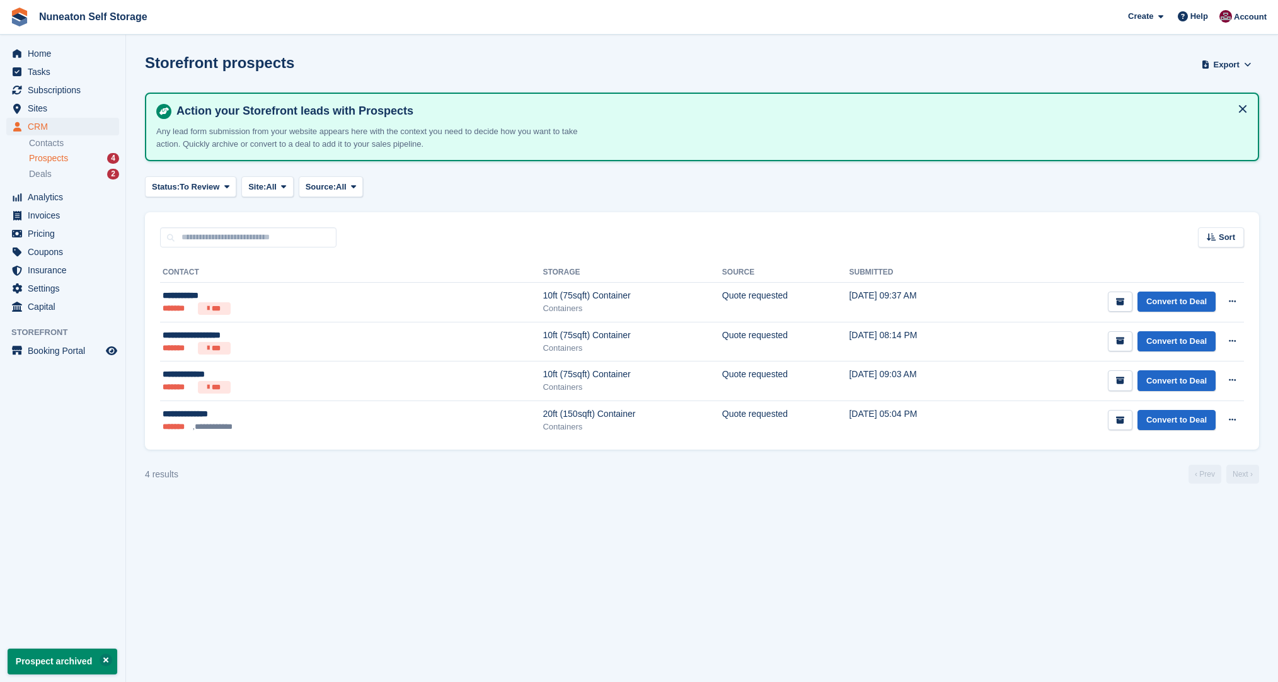
click at [1039, 491] on section "Prospect archived Storefront prospects Export Export Prospects Export a CSV of …" at bounding box center [702, 341] width 1152 height 682
click at [263, 207] on section "Prospect archived Storefront prospects Export Export Prospects Export a CSV of …" at bounding box center [702, 341] width 1152 height 682
click at [472, 203] on section "Prospect archived Storefront prospects Export Export Prospects Export a CSV of …" at bounding box center [702, 341] width 1152 height 682
click at [55, 174] on div "Deals 2" at bounding box center [74, 174] width 90 height 12
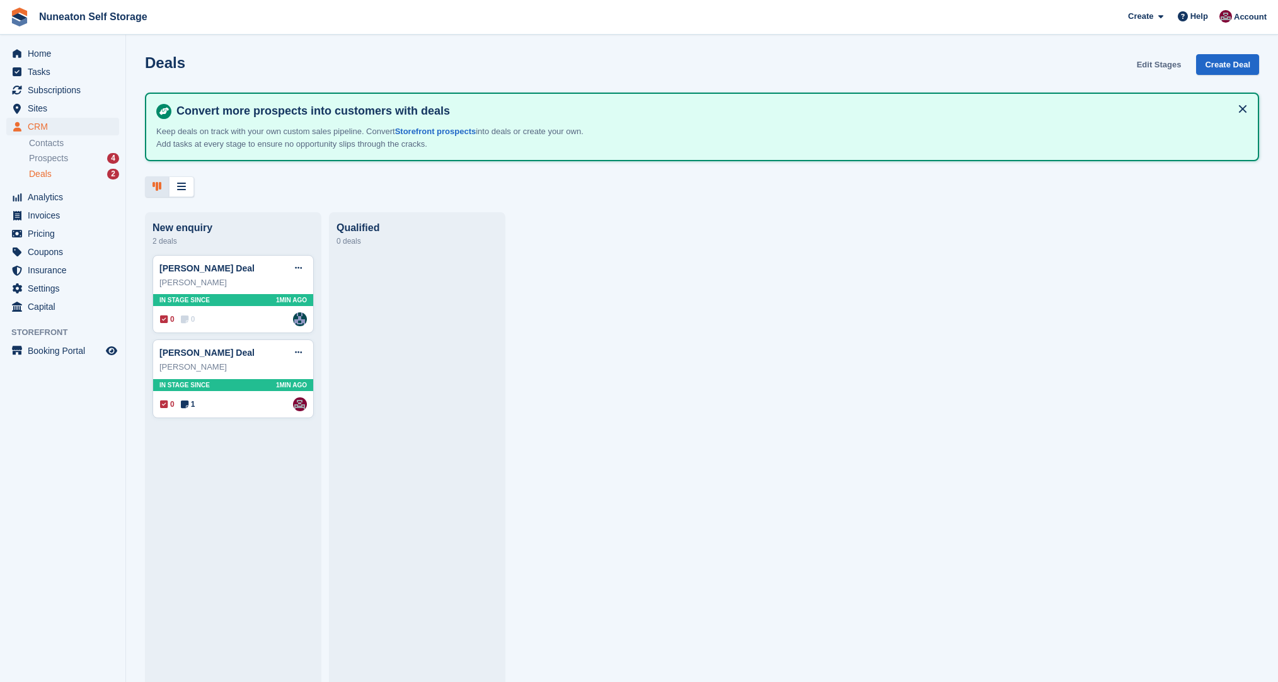
click at [1162, 64] on link "Edit Stages" at bounding box center [1158, 64] width 55 height 21
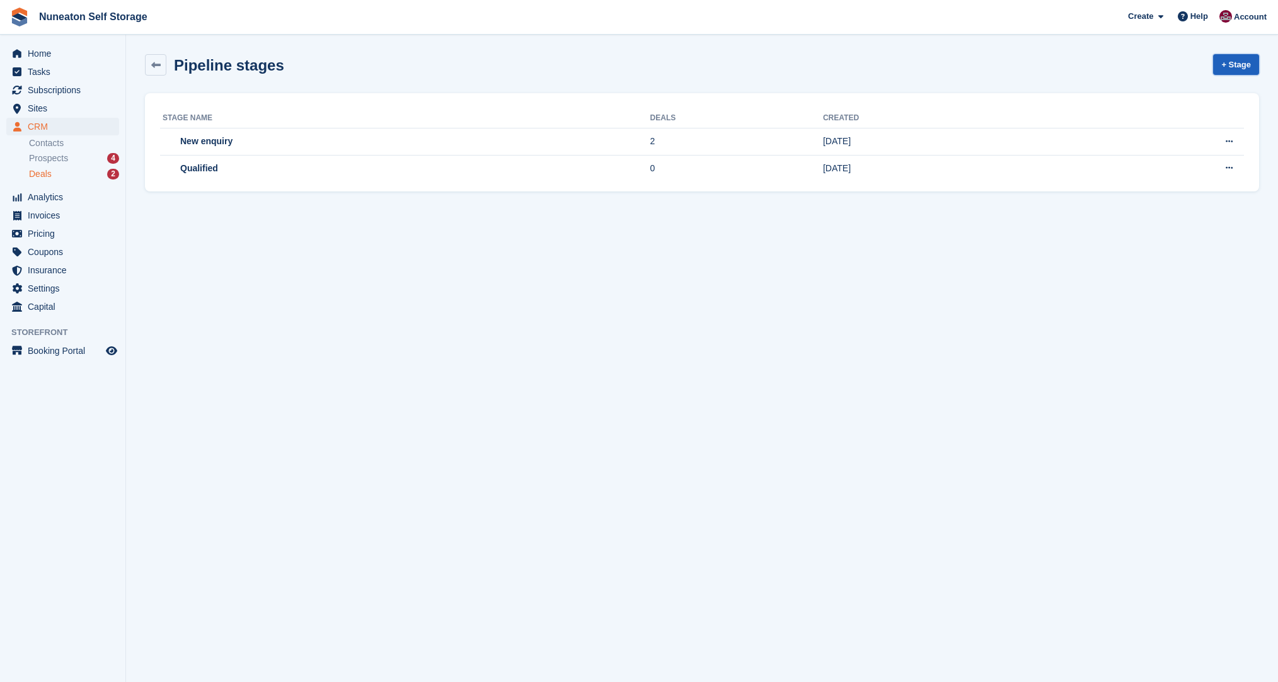
click at [1237, 68] on link "+ Stage" at bounding box center [1236, 64] width 46 height 21
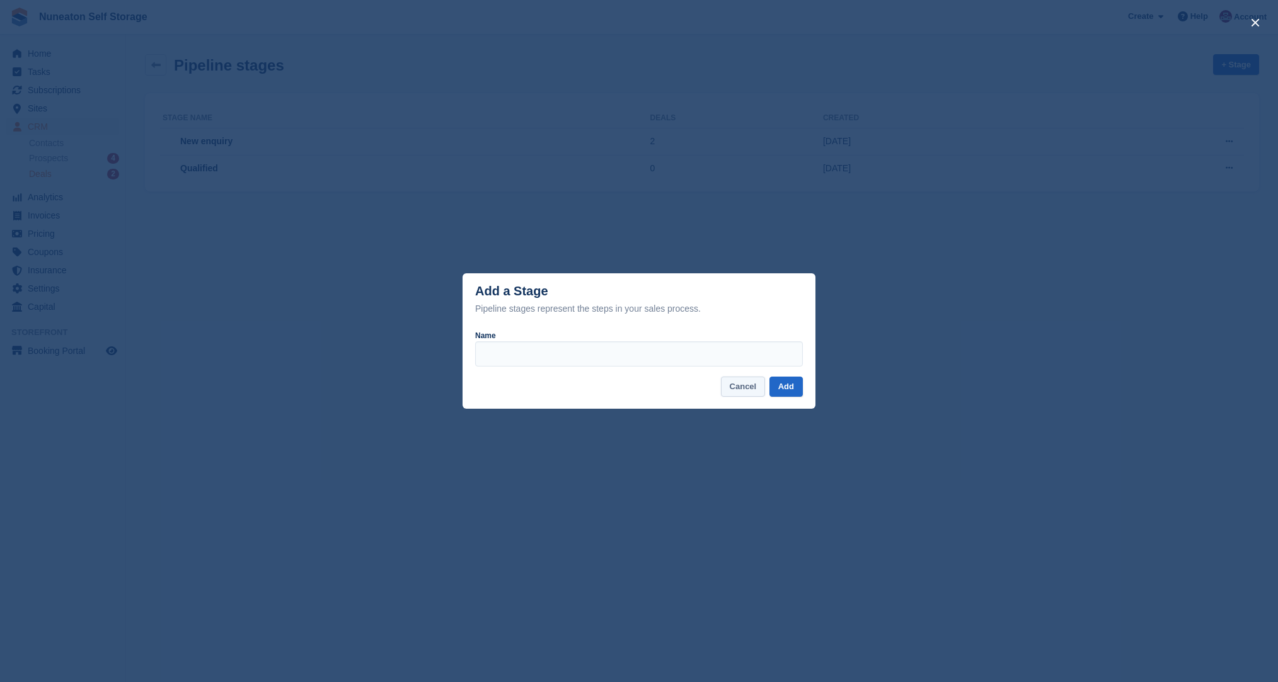
click at [733, 392] on button "Cancel" at bounding box center [743, 387] width 45 height 21
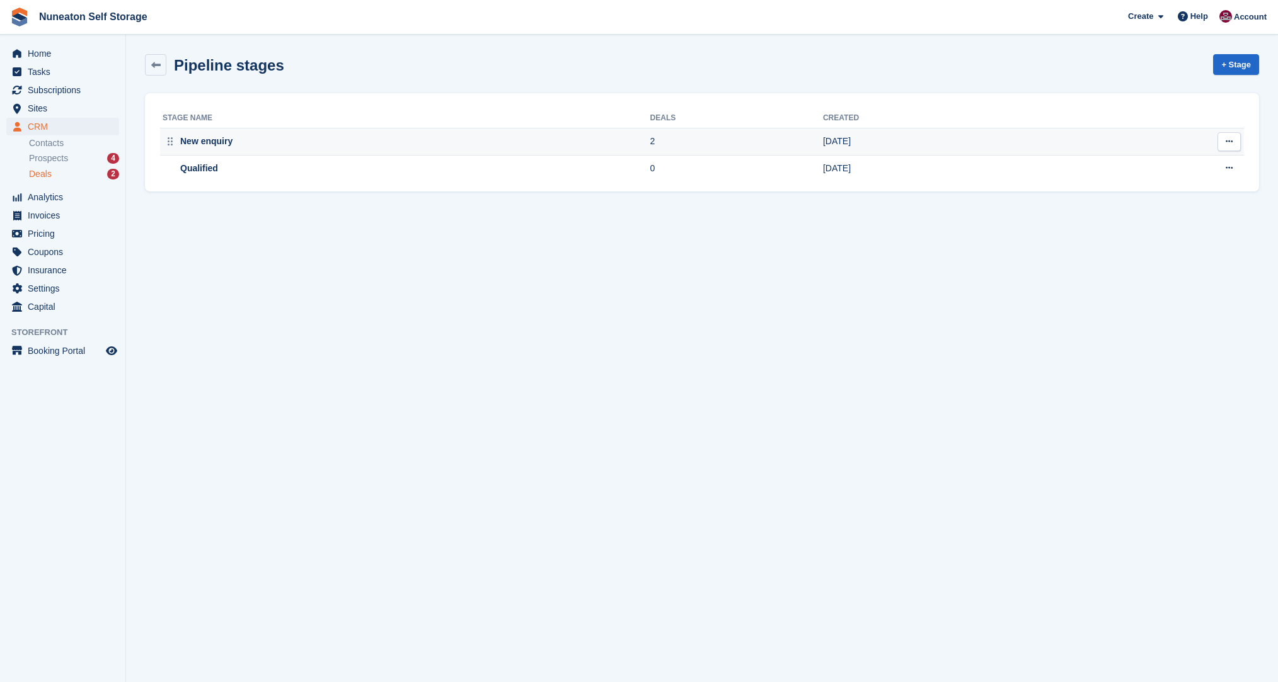
click at [198, 135] on div "New enquiry" at bounding box center [205, 141] width 55 height 13
click at [1230, 142] on icon at bounding box center [1228, 141] width 7 height 8
click at [1180, 166] on p "Rename stage" at bounding box center [1180, 166] width 110 height 16
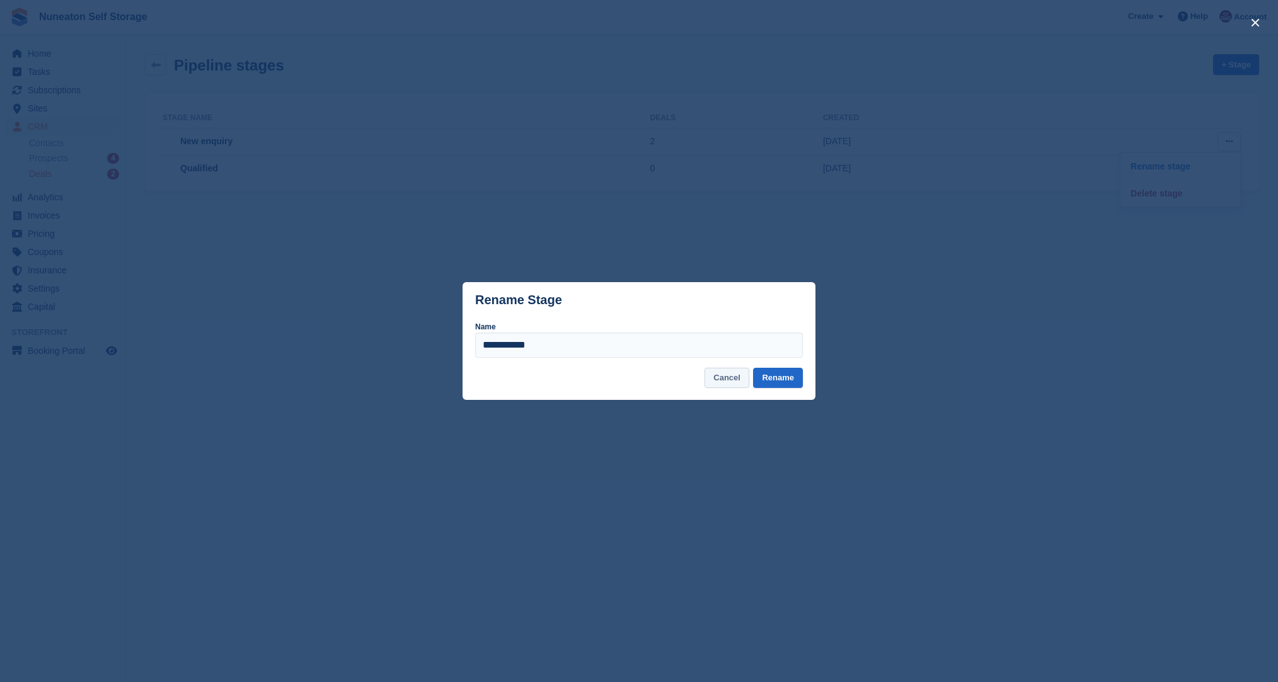
click at [746, 382] on button "Cancel" at bounding box center [726, 378] width 45 height 21
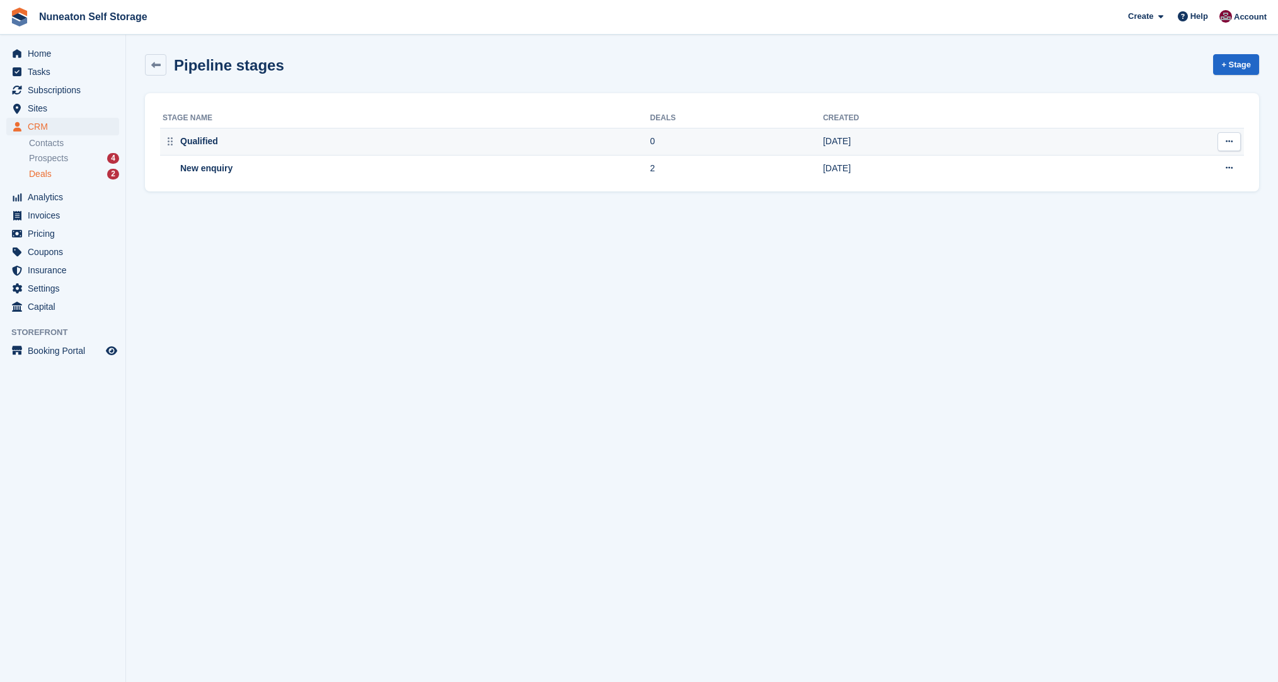
click at [1220, 140] on button at bounding box center [1228, 141] width 23 height 19
click at [1193, 169] on p "Rename stage" at bounding box center [1180, 166] width 110 height 16
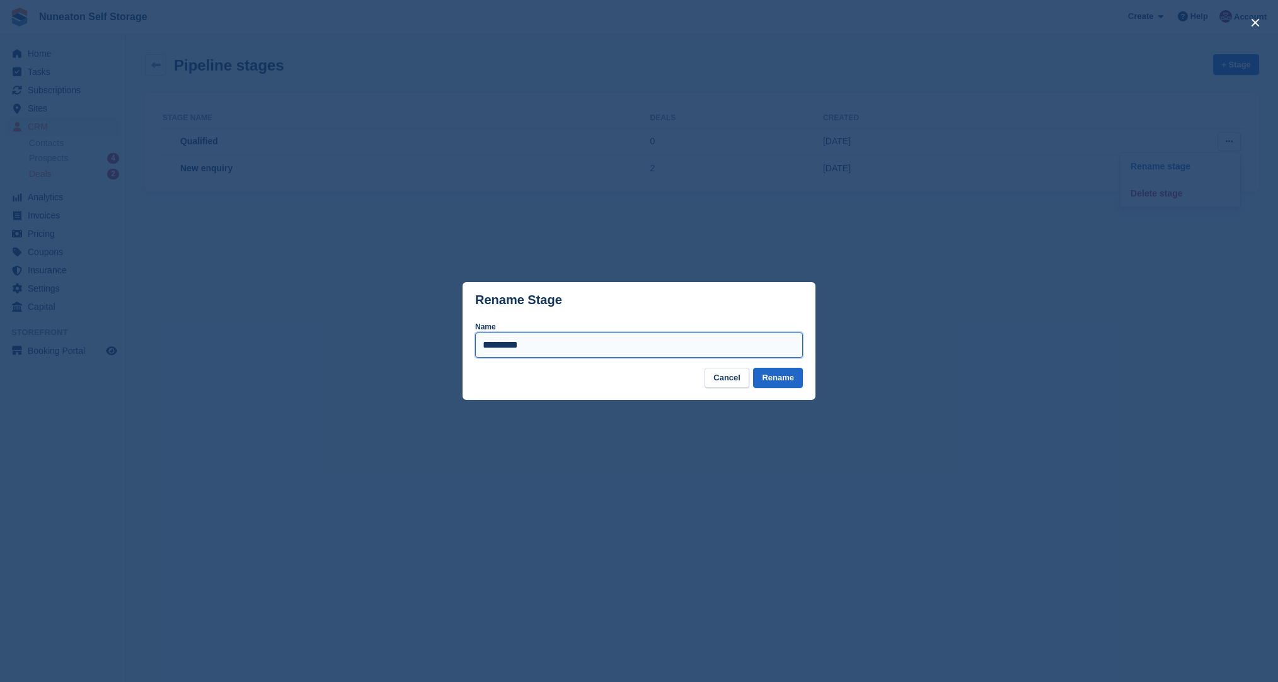
drag, startPoint x: 470, startPoint y: 348, endPoint x: 358, endPoint y: 347, distance: 111.5
click at [358, 347] on div "Rename Stage Name ********* Cancel Rename" at bounding box center [639, 341] width 1278 height 682
click at [717, 391] on footer "Cancel Rename" at bounding box center [638, 384] width 353 height 33
click at [744, 376] on button "Cancel" at bounding box center [726, 378] width 45 height 21
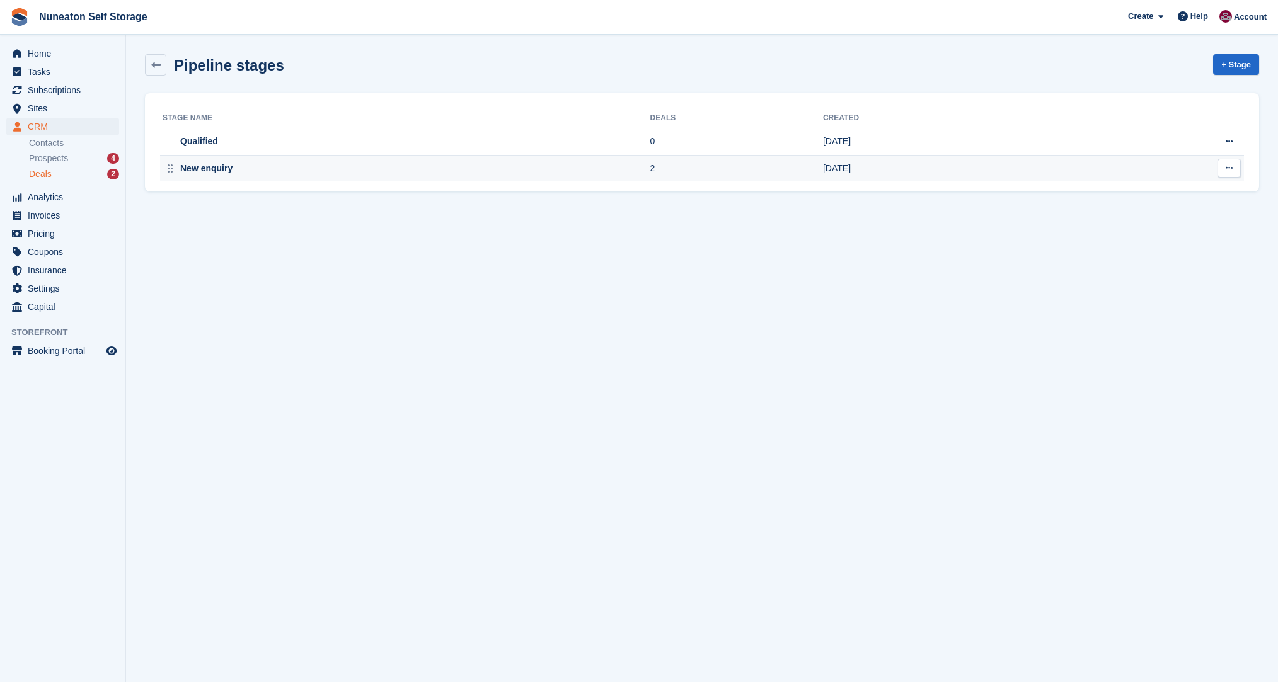
click at [1227, 168] on icon at bounding box center [1228, 168] width 7 height 8
click at [1155, 197] on p "Rename stage" at bounding box center [1180, 193] width 110 height 16
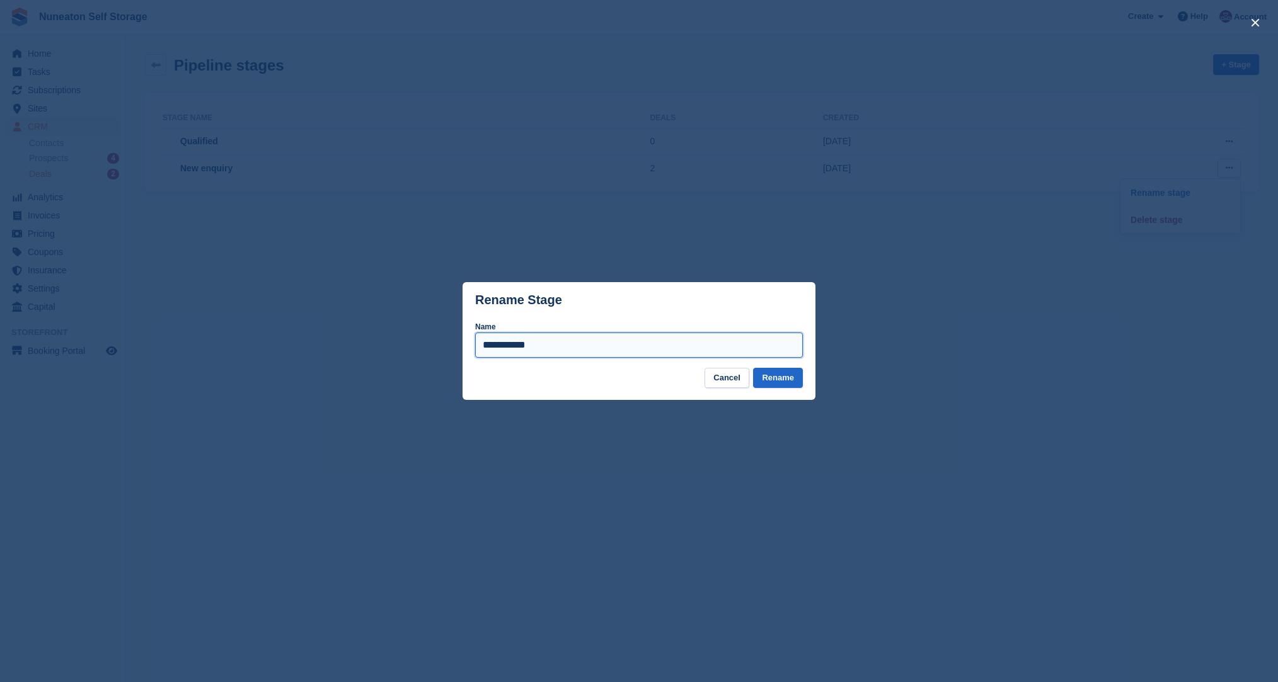
drag, startPoint x: 554, startPoint y: 356, endPoint x: 325, endPoint y: 357, distance: 228.7
click at [325, 357] on div "**********" at bounding box center [639, 341] width 1278 height 682
type input "**********"
click at [777, 380] on button "Rename" at bounding box center [778, 378] width 50 height 21
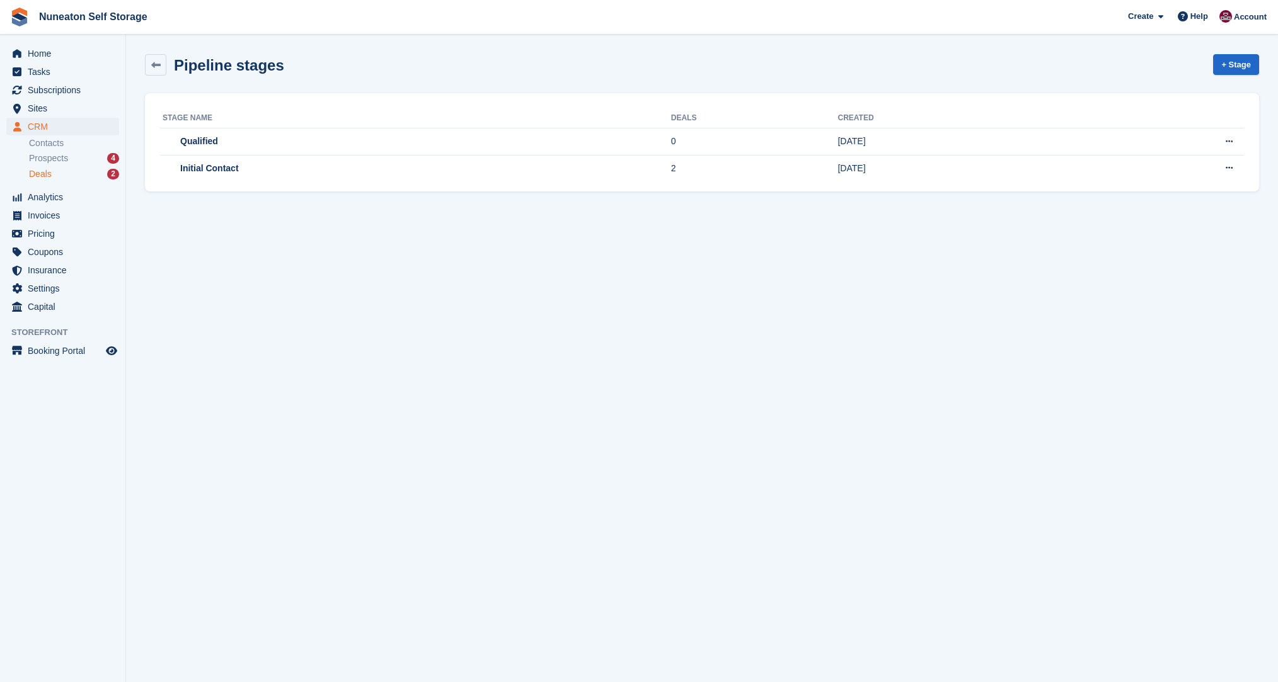
click at [38, 178] on span "Deals" at bounding box center [40, 174] width 23 height 12
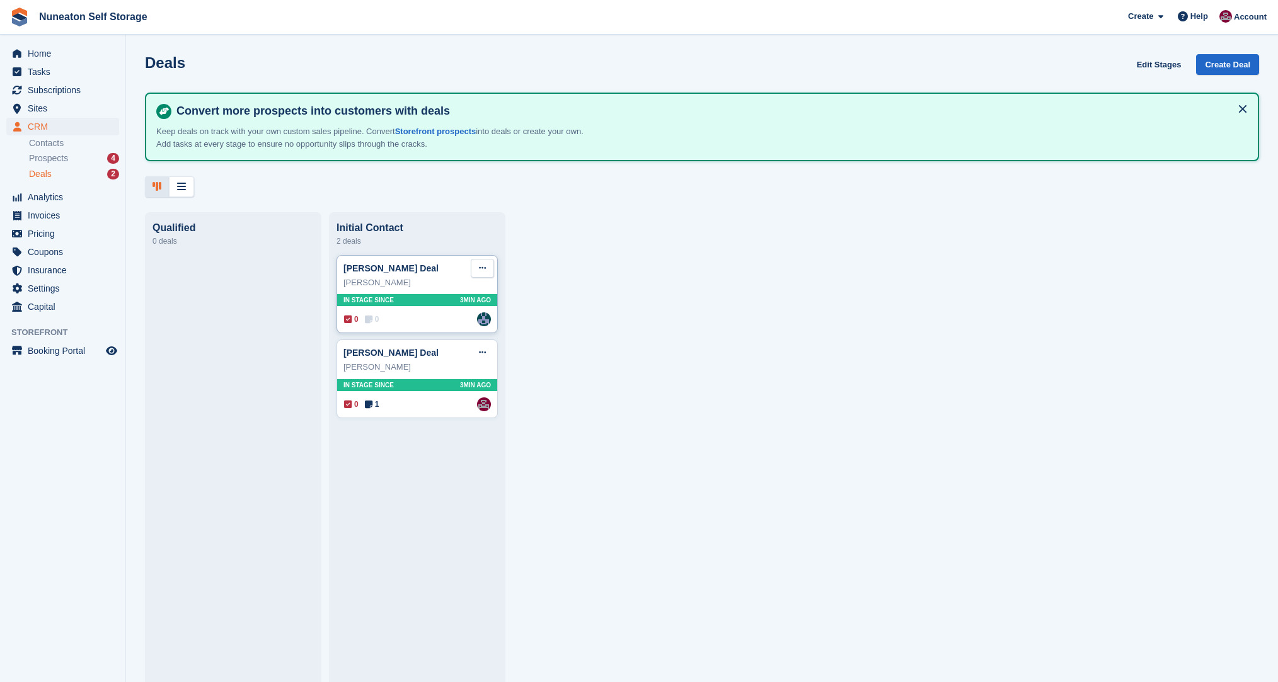
click at [479, 271] on icon at bounding box center [482, 268] width 7 height 8
click at [494, 200] on div "Deals Edit Stages Create Deal Convert more prospects into customers with deals …" at bounding box center [702, 341] width 1152 height 682
click at [217, 358] on div at bounding box center [232, 464] width 161 height 418
click at [240, 189] on div at bounding box center [702, 186] width 1114 height 21
click at [347, 194] on div at bounding box center [702, 186] width 1114 height 21
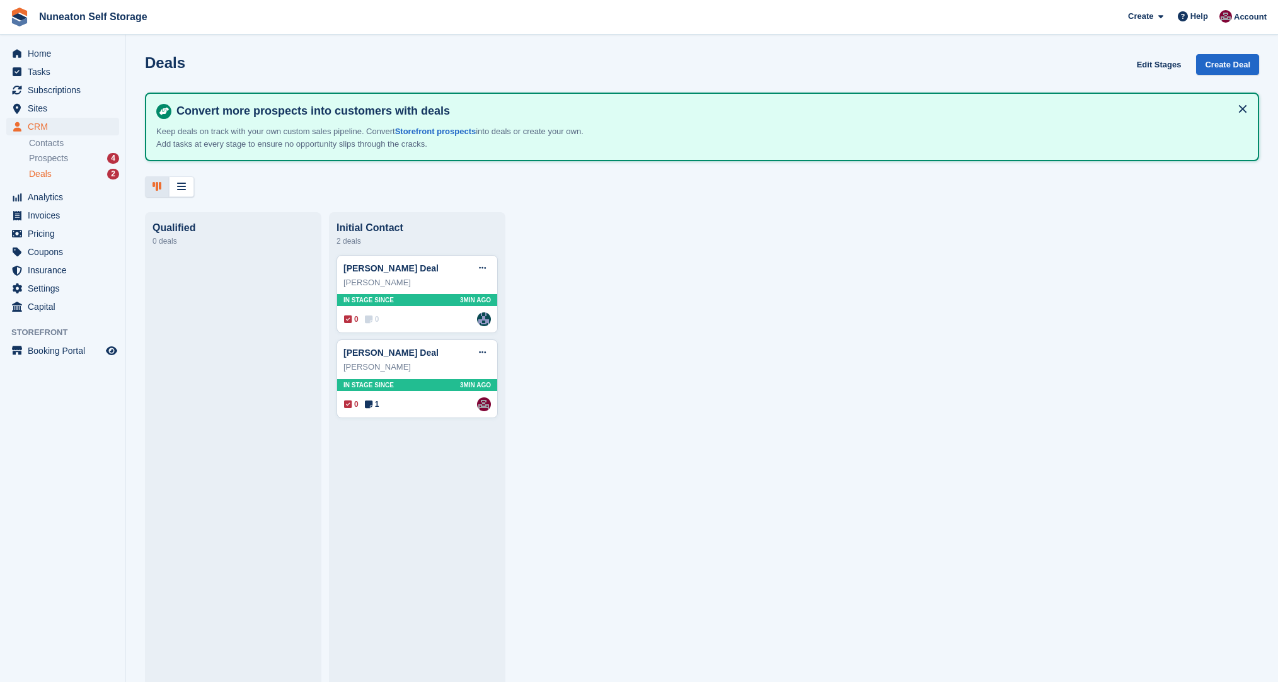
click at [332, 197] on div "Deals Edit Stages Create Deal Convert more prospects into customers with deals …" at bounding box center [702, 341] width 1152 height 682
click at [1146, 66] on link "Edit Stages" at bounding box center [1158, 64] width 55 height 21
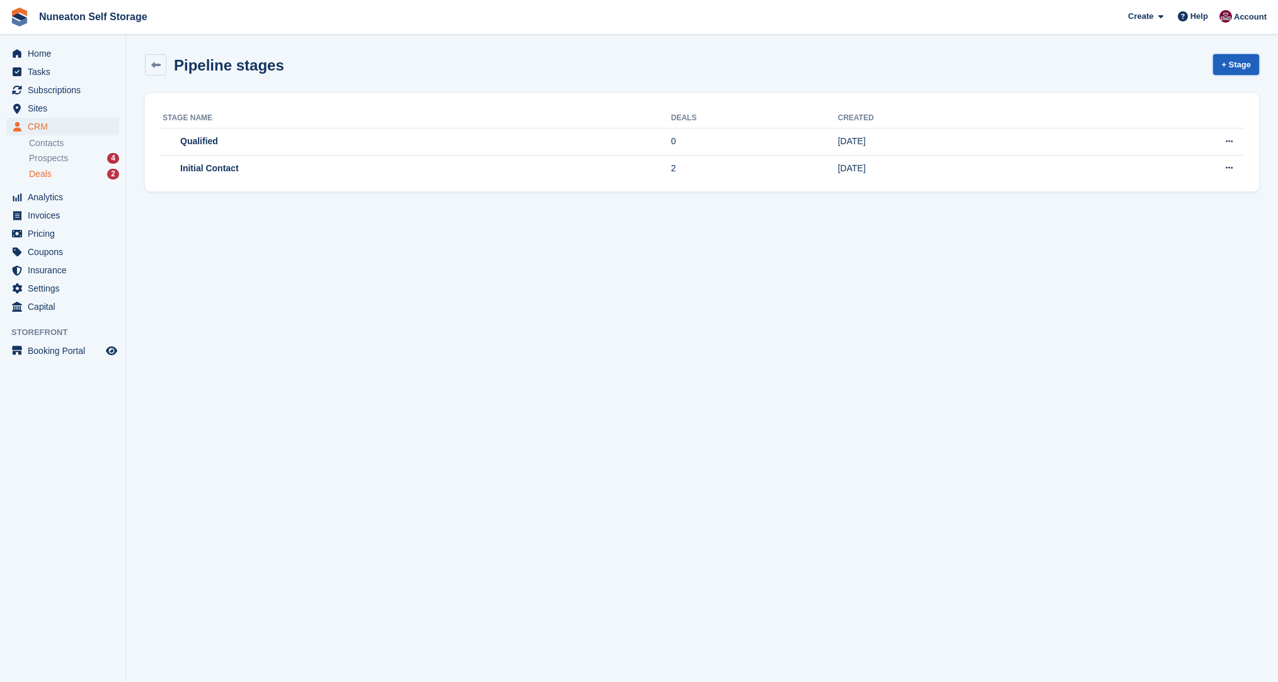
click at [1236, 62] on link "+ Stage" at bounding box center [1236, 64] width 46 height 21
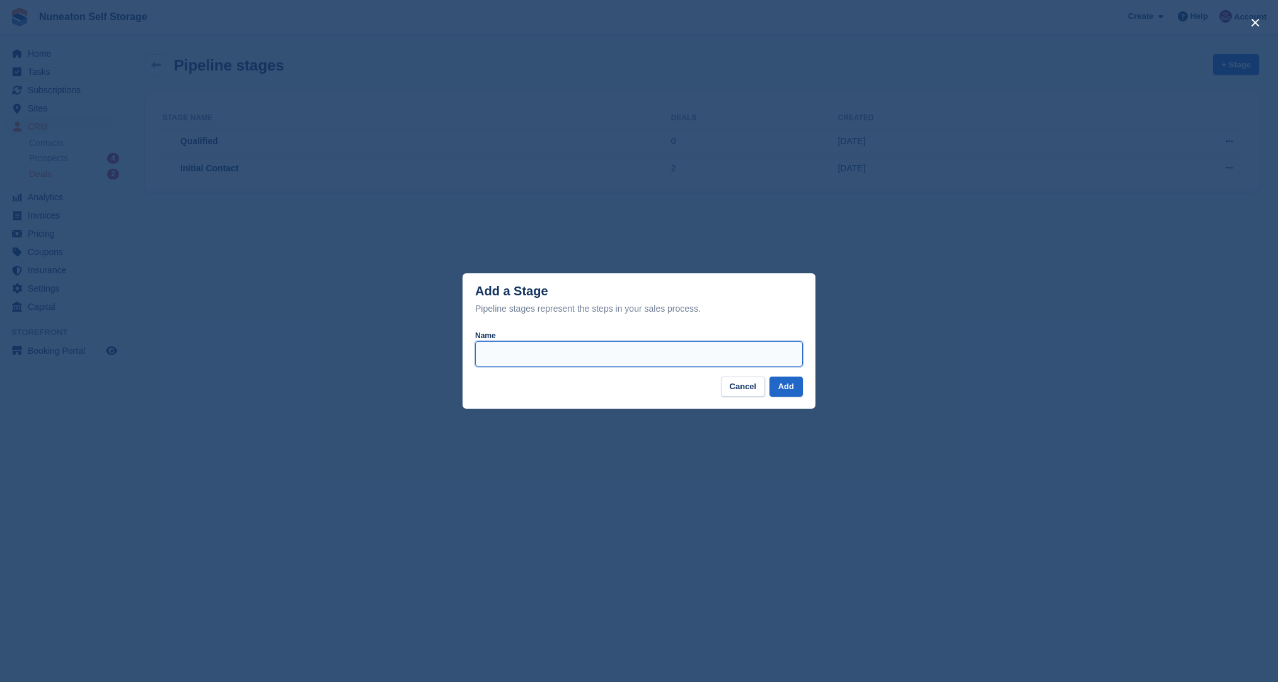
click at [602, 351] on input "Name" at bounding box center [639, 353] width 328 height 25
type input "*****"
click at [796, 392] on button "Add" at bounding box center [785, 387] width 33 height 21
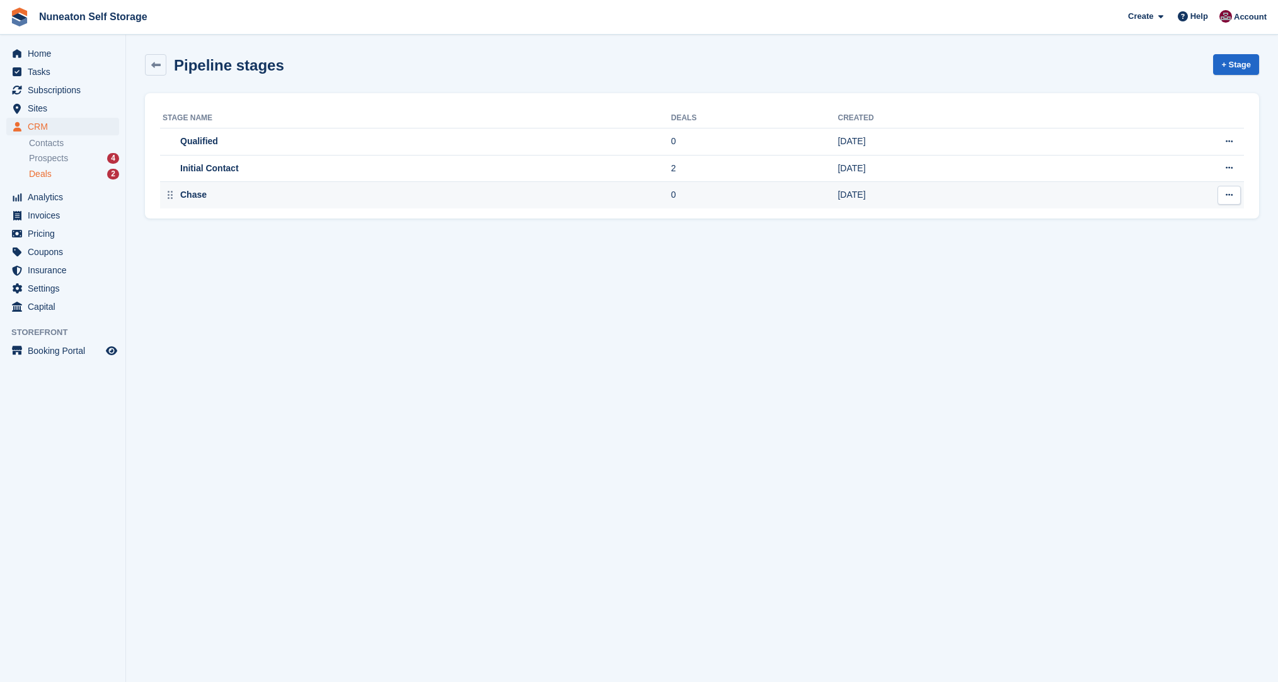
click at [1226, 193] on icon at bounding box center [1228, 195] width 7 height 8
click at [1180, 219] on p "Rename stage" at bounding box center [1180, 220] width 110 height 16
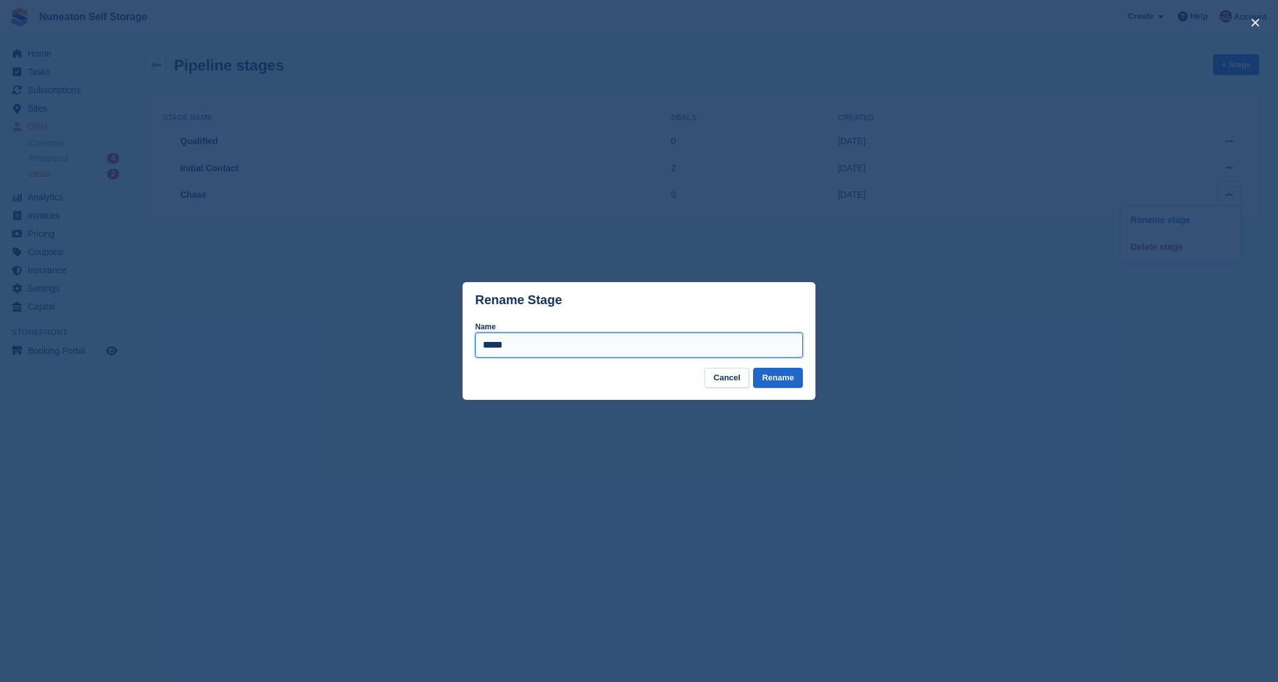
drag, startPoint x: 532, startPoint y: 350, endPoint x: 331, endPoint y: 345, distance: 201.6
click at [360, 350] on div "Rename Stage Name ***** Cancel Rename" at bounding box center [639, 341] width 1278 height 682
type input "*********"
click at [780, 374] on button "Rename" at bounding box center [778, 378] width 50 height 21
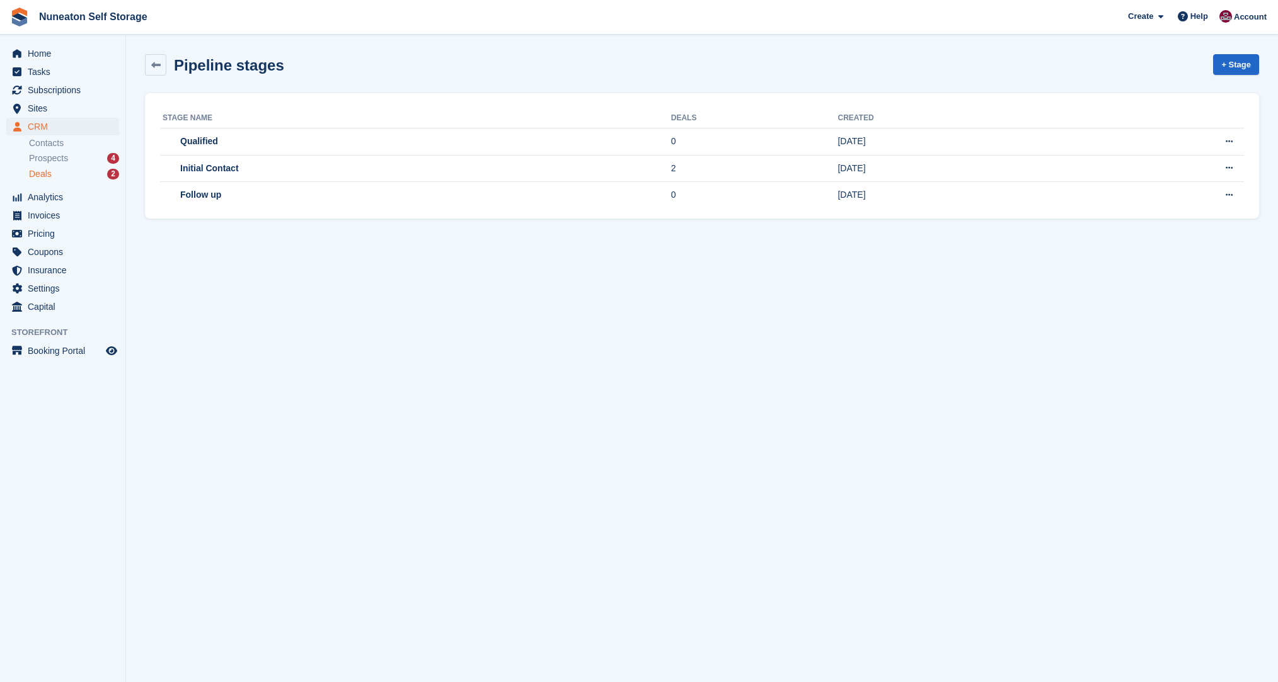
click at [392, 258] on section "'Follow up' successfully updated. Pipeline stages + Stage Stage name Deals Crea…" at bounding box center [702, 341] width 1152 height 682
drag, startPoint x: 387, startPoint y: 255, endPoint x: 52, endPoint y: 167, distance: 346.5
click at [52, 167] on li "Deals 2" at bounding box center [77, 174] width 96 height 14
click at [50, 174] on span "Deals" at bounding box center [40, 174] width 23 height 12
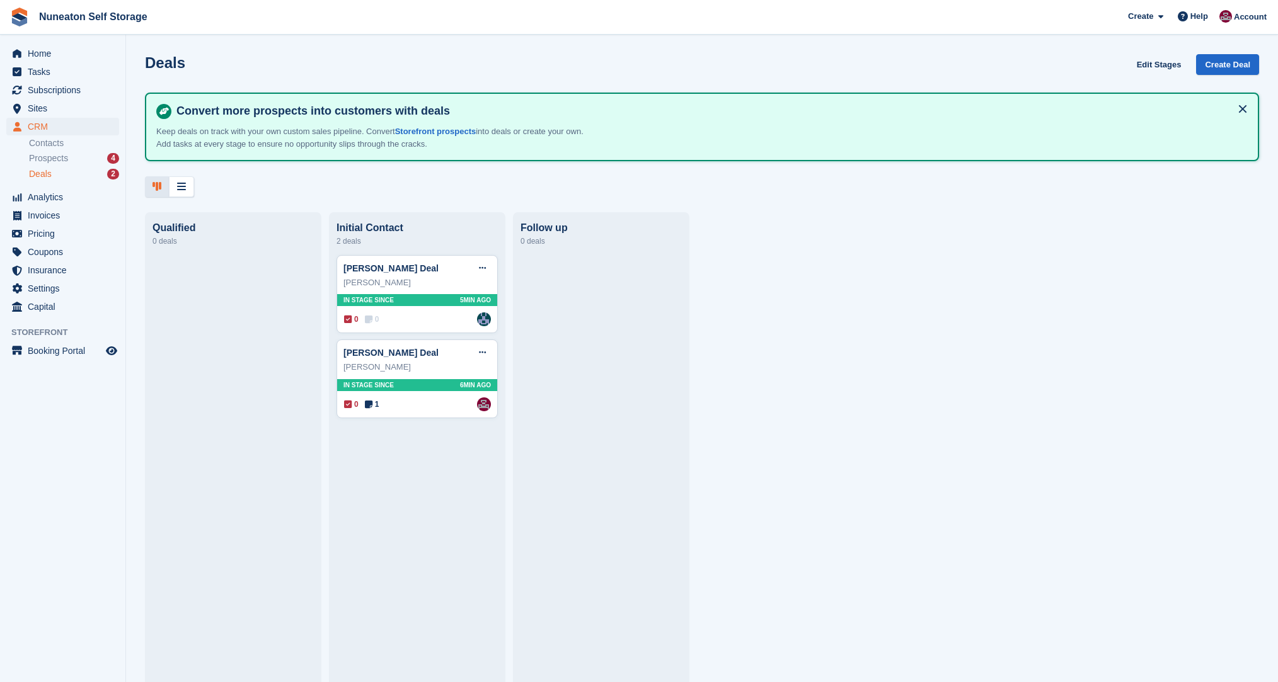
click at [404, 188] on div at bounding box center [702, 186] width 1114 height 21
drag, startPoint x: 404, startPoint y: 188, endPoint x: 394, endPoint y: 186, distance: 10.8
click at [394, 186] on div at bounding box center [702, 186] width 1114 height 21
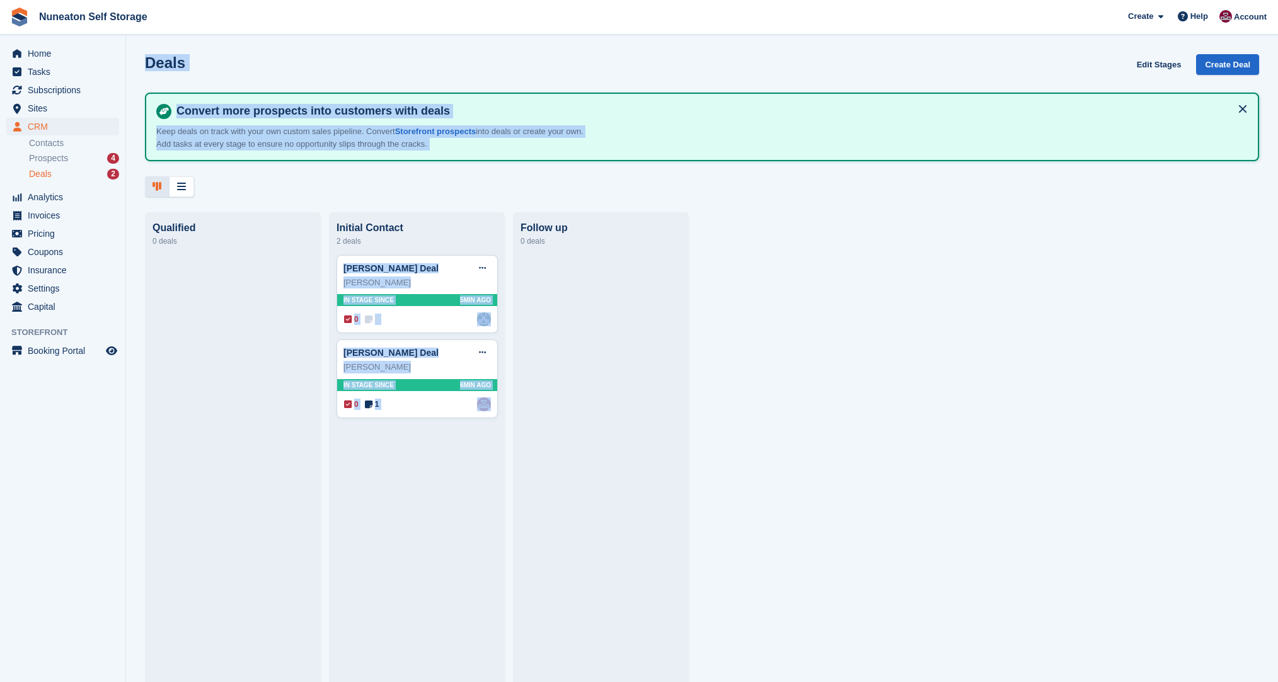
drag, startPoint x: 168, startPoint y: 74, endPoint x: 887, endPoint y: 544, distance: 858.4
click at [887, 544] on div "Deals Edit Stages Create Deal Convert more prospects into customers with deals …" at bounding box center [702, 341] width 1152 height 682
click at [887, 544] on div "Qualified 0 deals Initial Contact 2 deals [PERSON_NAME] Deal Edit deal [PERSON_…" at bounding box center [702, 447] width 1152 height 471
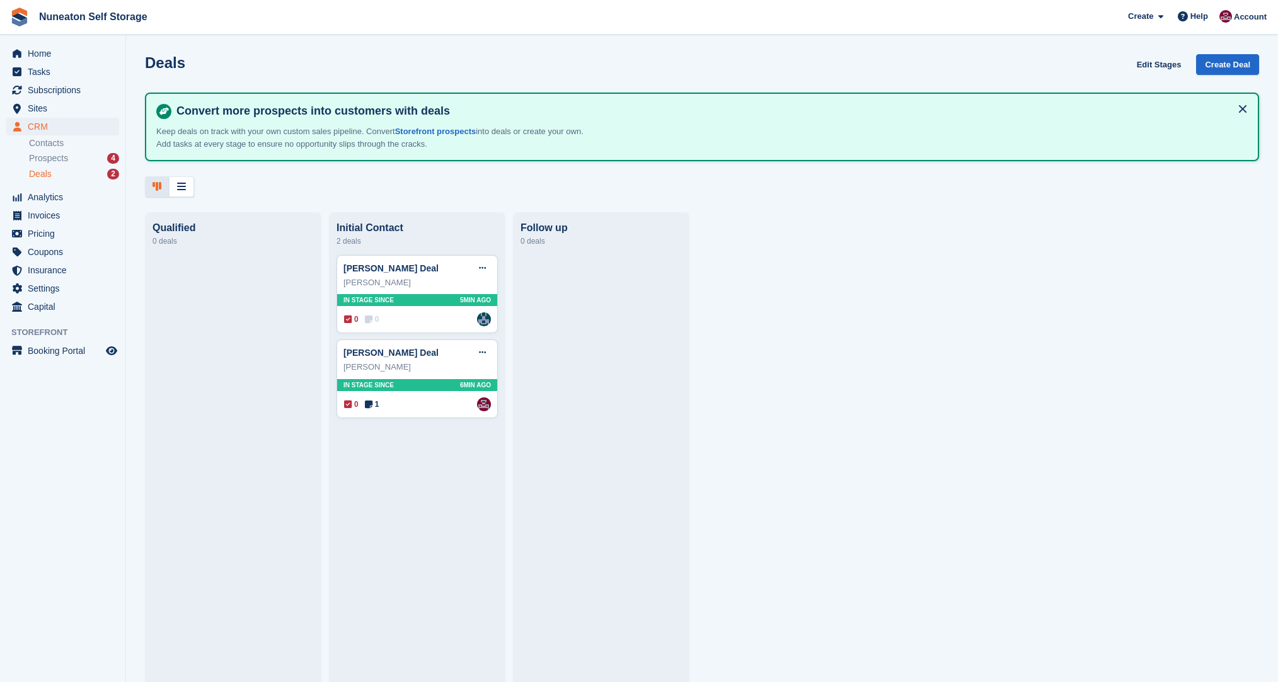
click at [365, 200] on div "Deals Edit Stages Create Deal Convert more prospects into customers with deals …" at bounding box center [702, 341] width 1152 height 682
click at [252, 384] on div at bounding box center [232, 464] width 161 height 418
click at [397, 448] on div "[PERSON_NAME] Deal Edit deal [PERSON_NAME] as won [PERSON_NAME] as lost Delete …" at bounding box center [416, 464] width 161 height 418
click at [185, 340] on div at bounding box center [232, 464] width 161 height 418
click at [37, 160] on span "Prospects" at bounding box center [48, 158] width 39 height 12
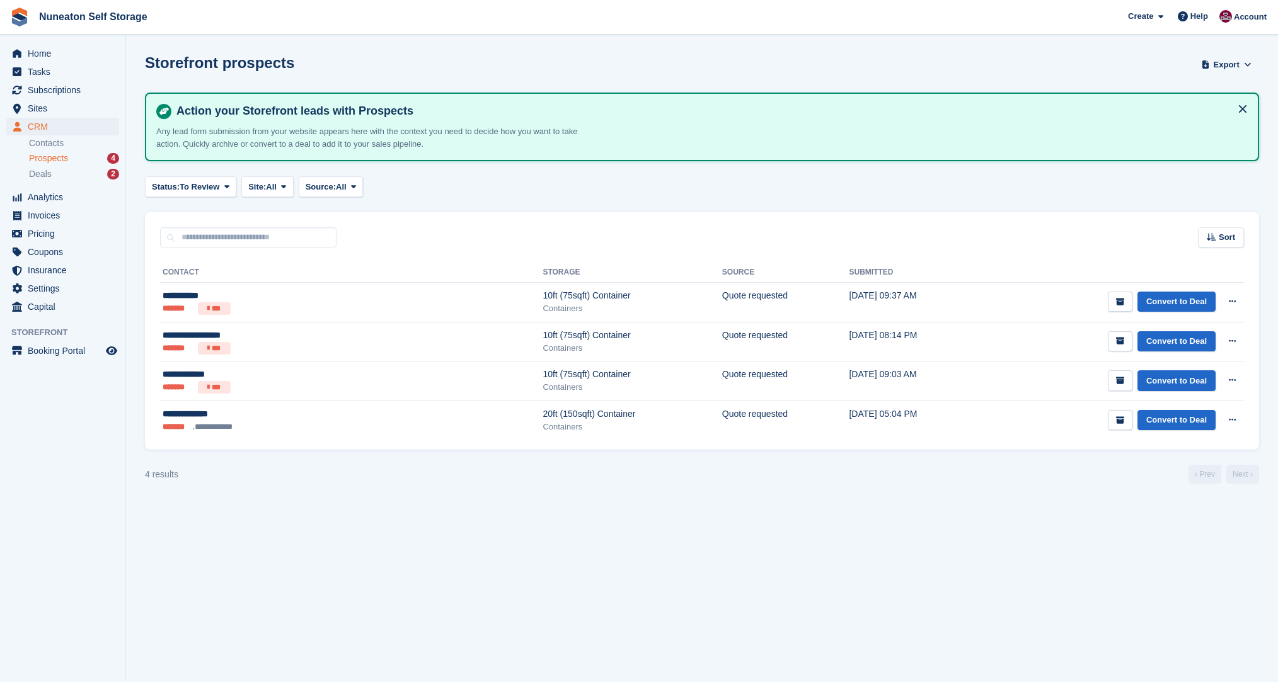
click at [45, 172] on span "Deals" at bounding box center [40, 174] width 23 height 12
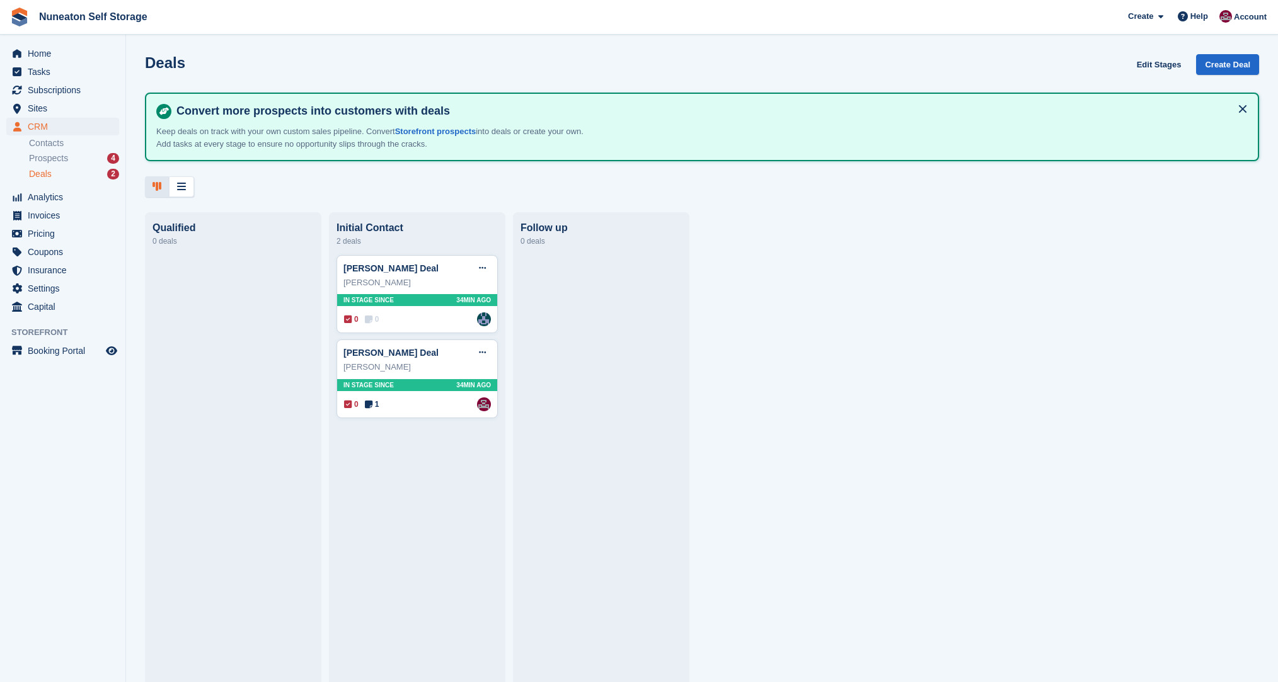
click at [215, 186] on div at bounding box center [702, 186] width 1114 height 21
click at [266, 21] on span "Nuneaton Self Storage Create Subscription Invoice Contact Deal Discount Page He…" at bounding box center [639, 17] width 1278 height 34
click at [1254, 22] on span "Account" at bounding box center [1249, 17] width 33 height 13
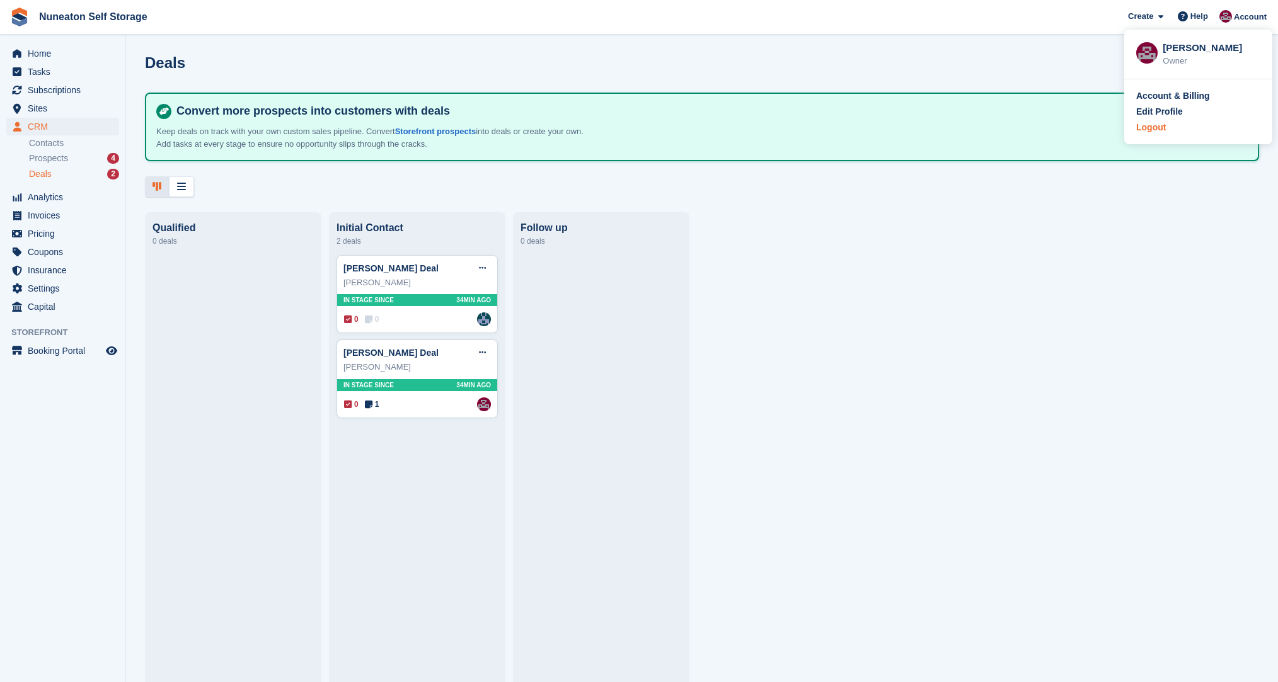
click at [1161, 129] on div "Logout" at bounding box center [1151, 127] width 30 height 13
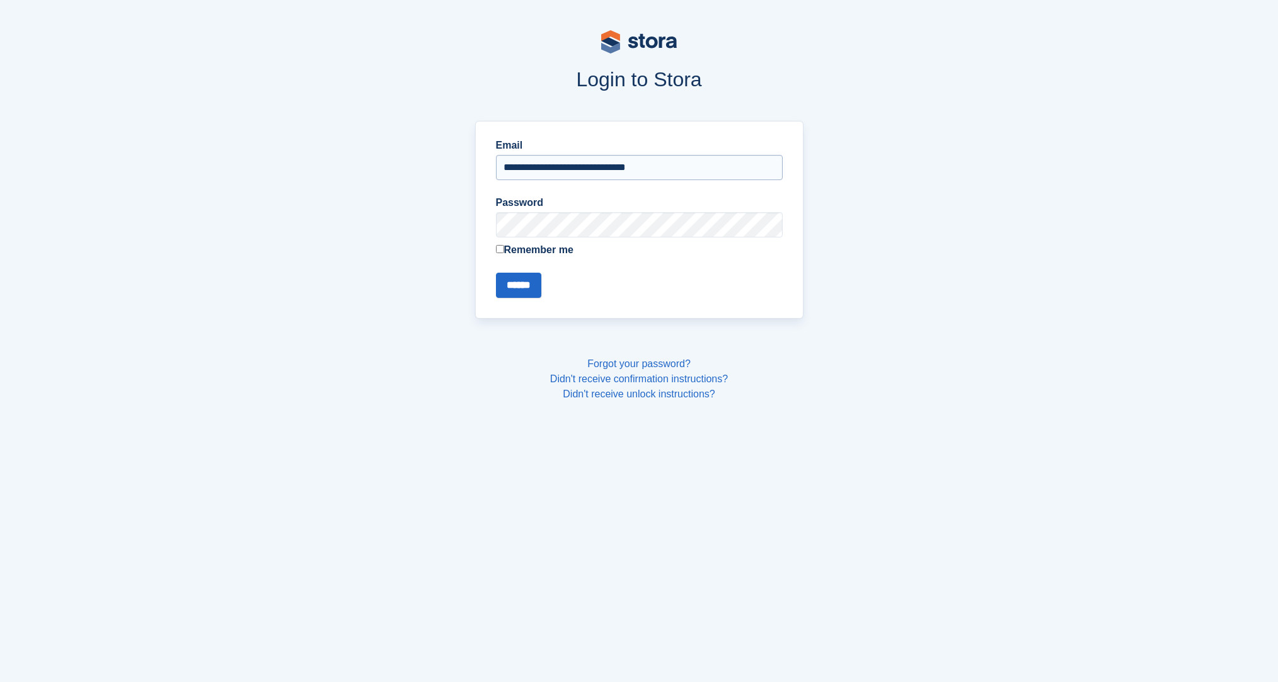
click at [532, 171] on input "**********" at bounding box center [639, 167] width 287 height 25
type input "**********"
click at [522, 284] on input "******" at bounding box center [518, 285] width 45 height 25
